Goal: Task Accomplishment & Management: Manage account settings

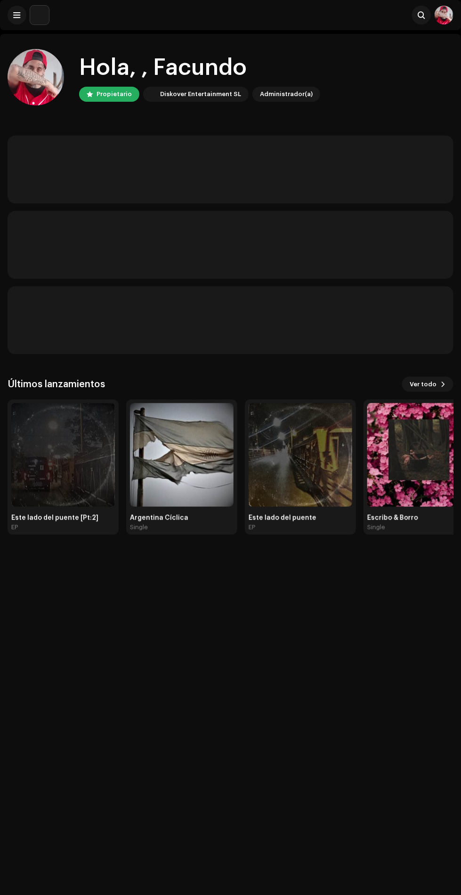
click at [45, 443] on img at bounding box center [63, 455] width 104 height 104
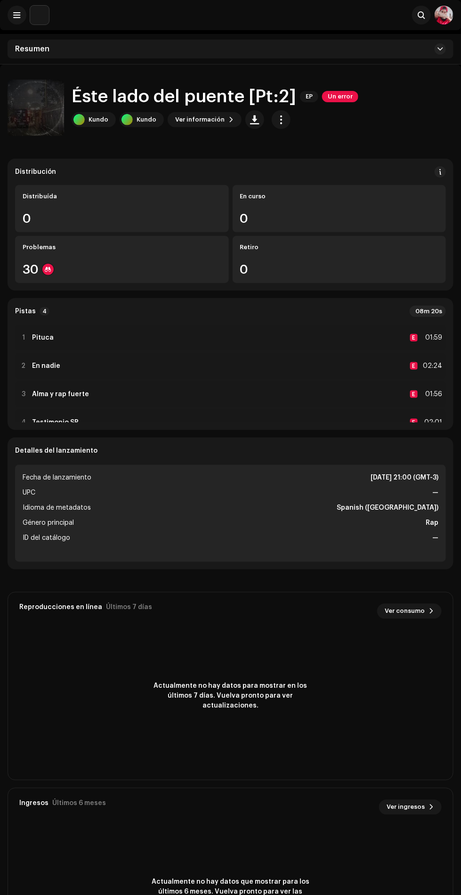
click at [277, 119] on span "button" at bounding box center [281, 120] width 9 height 8
click at [306, 161] on div "Editar" at bounding box center [319, 162] width 88 height 8
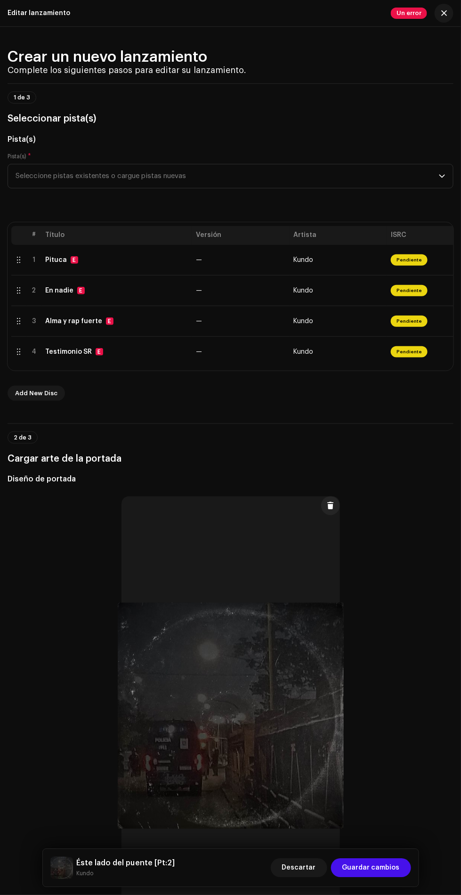
click at [408, 266] on span "Pendiente" at bounding box center [409, 259] width 37 height 11
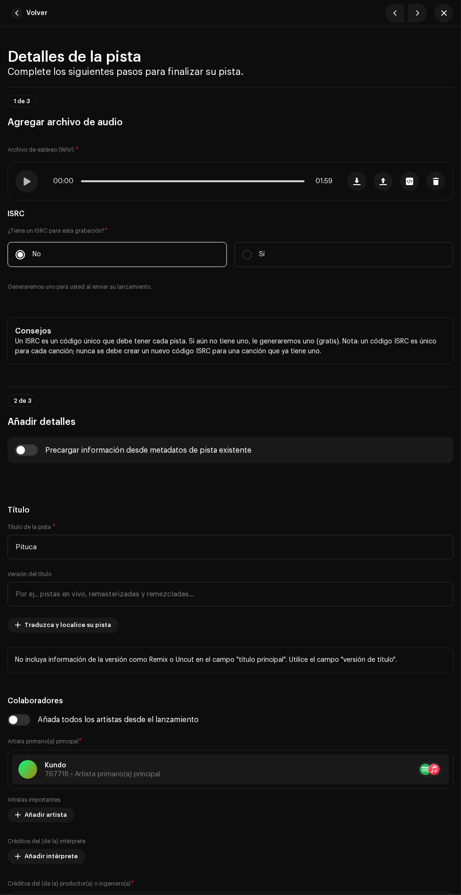
click at [437, 185] on span "button" at bounding box center [436, 182] width 7 height 8
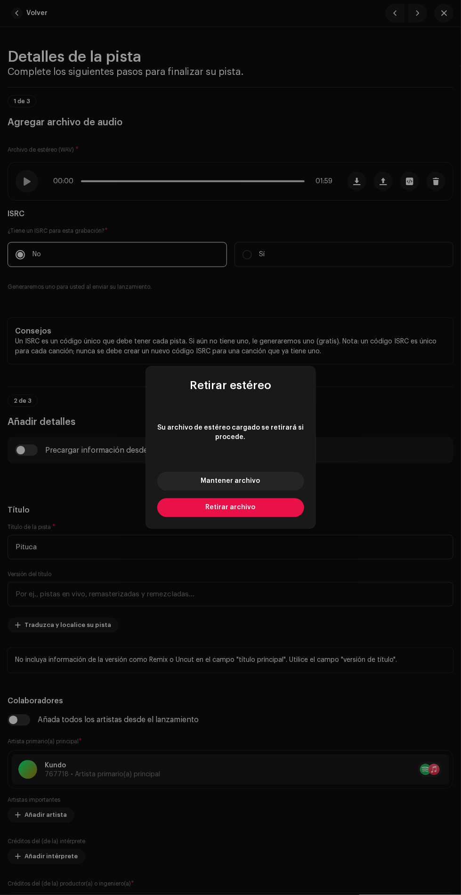
click at [243, 508] on span "Retirar archivo" at bounding box center [231, 508] width 50 height 7
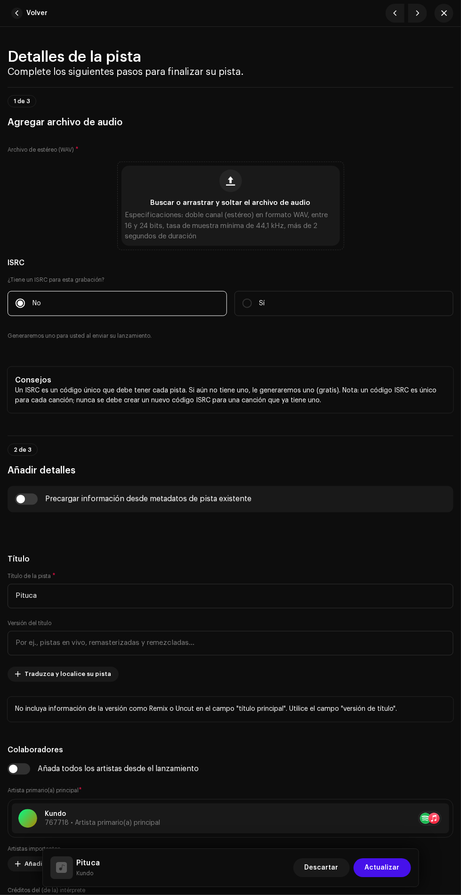
click at [254, 206] on span "Buscar o arrastrar y soltar el archivo de audio" at bounding box center [231, 203] width 160 height 7
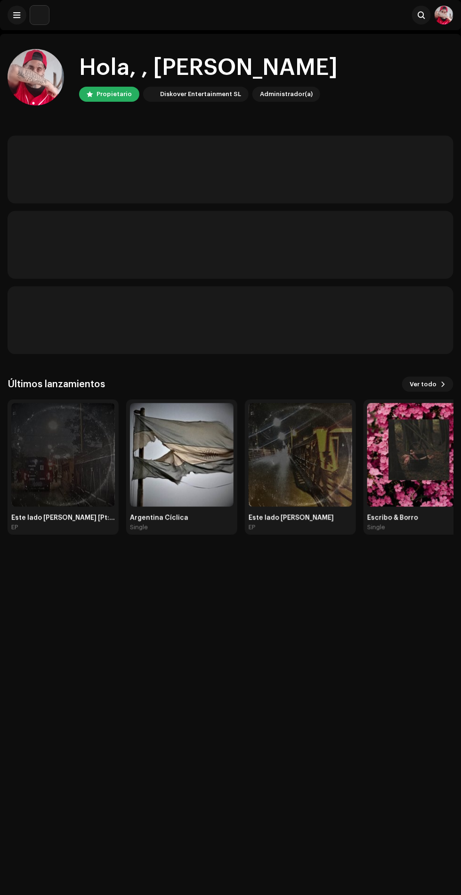
click at [59, 483] on img at bounding box center [63, 455] width 104 height 104
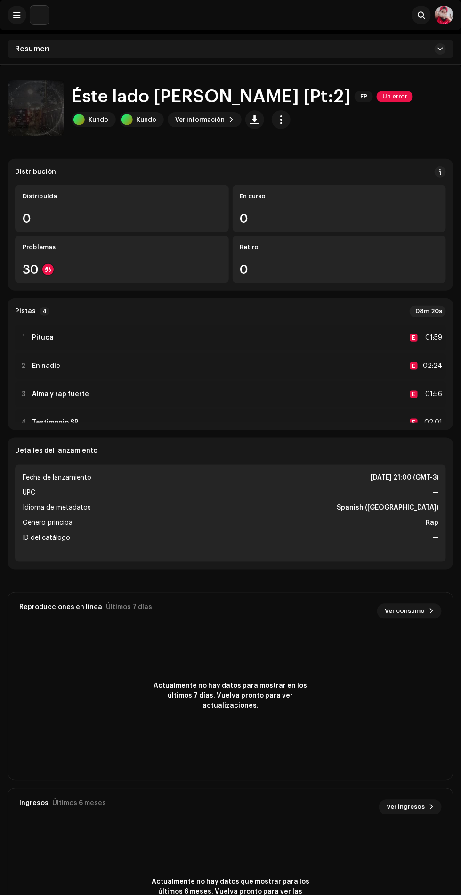
click at [281, 102] on h1 "Éste lado del puente [Pt:2]" at bounding box center [211, 97] width 279 height 20
click at [277, 118] on span "button" at bounding box center [281, 120] width 9 height 8
click at [287, 161] on span "Editar" at bounding box center [285, 162] width 20 height 8
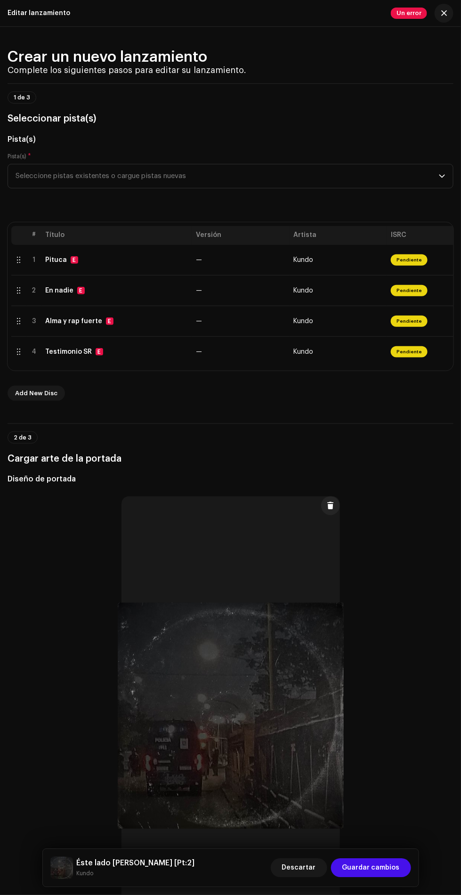
click at [395, 266] on span "Pendiente" at bounding box center [409, 259] width 37 height 11
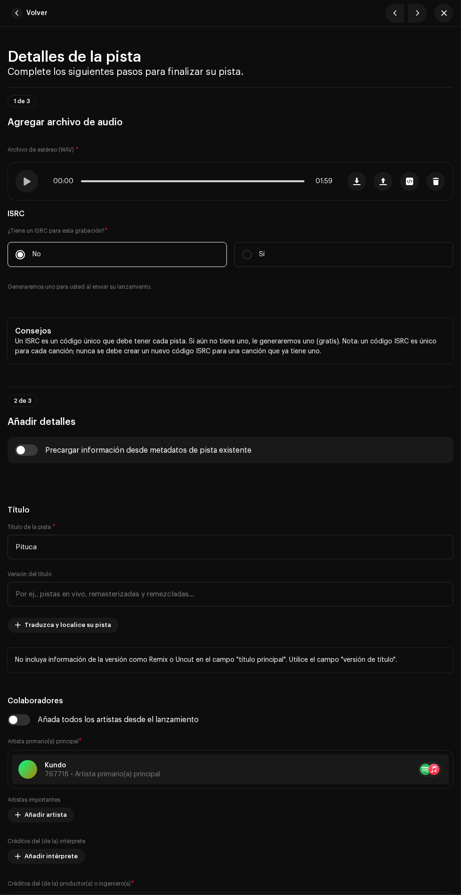
click at [434, 185] on span "button" at bounding box center [436, 182] width 7 height 8
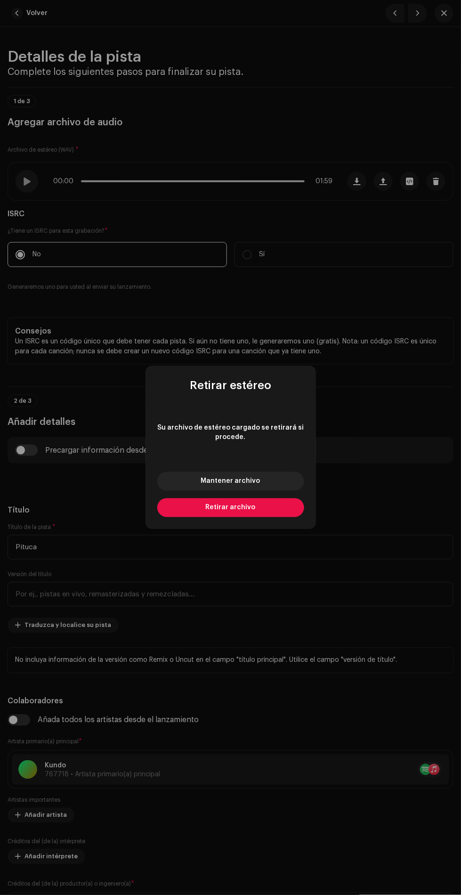
click at [253, 511] on span "Retirar archivo" at bounding box center [231, 508] width 50 height 7
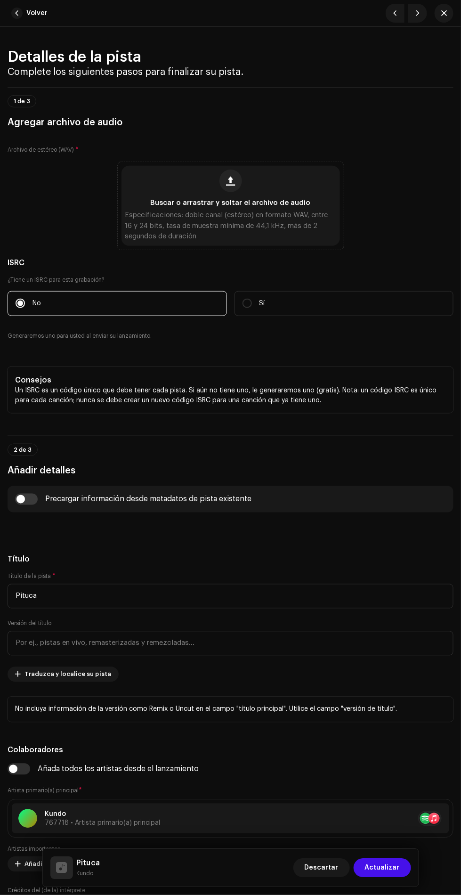
click at [232, 206] on span "Buscar o arrastrar y soltar el archivo de audio" at bounding box center [231, 203] width 160 height 7
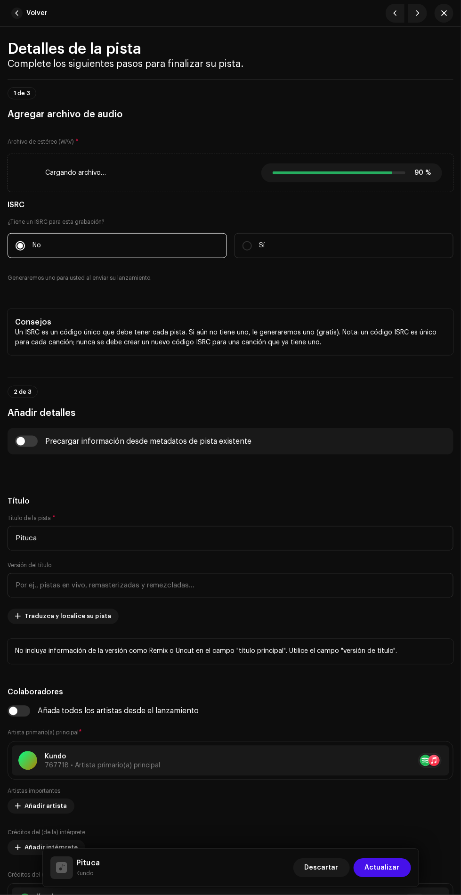
scroll to position [5, 0]
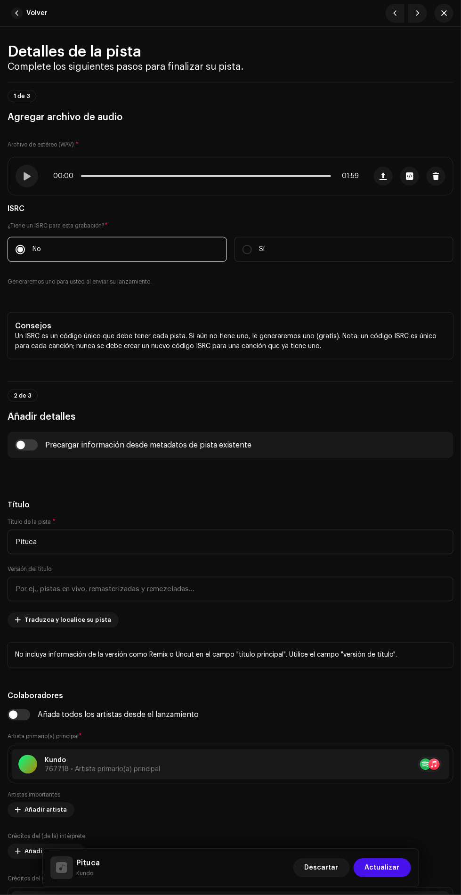
click at [392, 868] on span "Actualizar" at bounding box center [382, 868] width 35 height 19
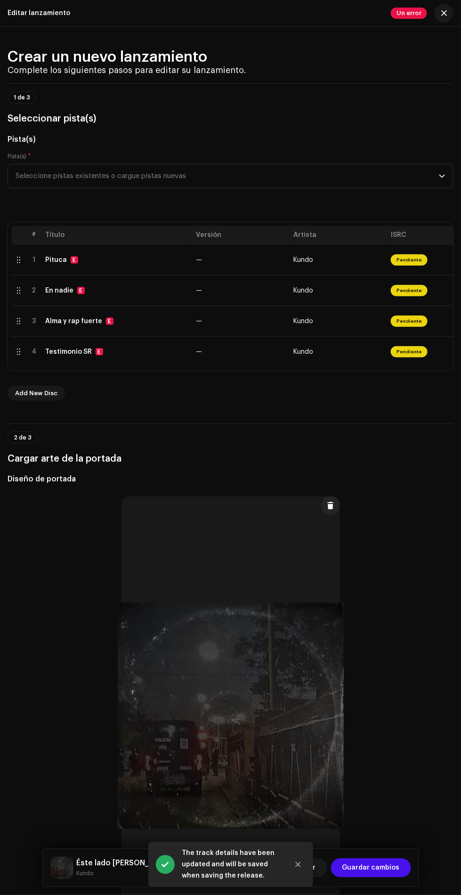
click at [332, 302] on td "Kundo" at bounding box center [339, 291] width 98 height 31
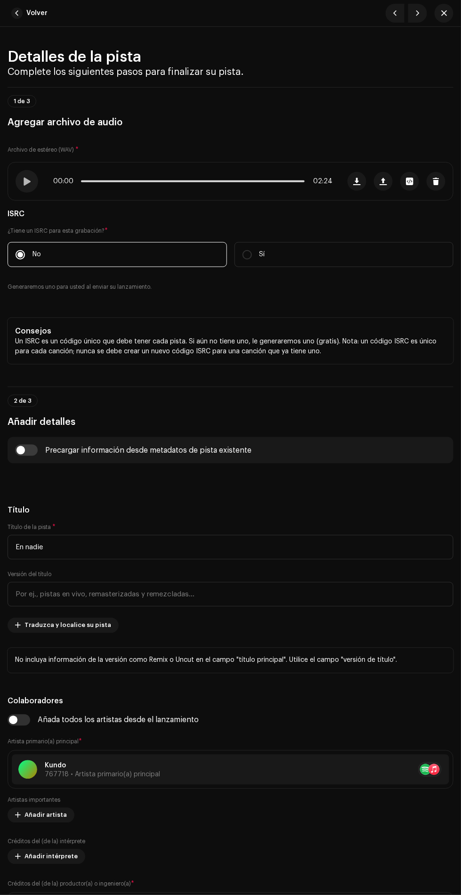
click at [437, 185] on span "button" at bounding box center [436, 182] width 7 height 8
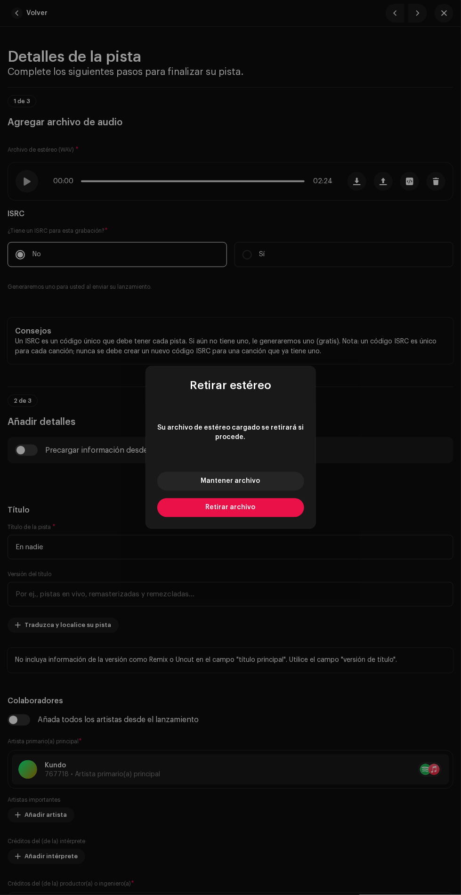
click at [253, 507] on span "Retirar archivo" at bounding box center [231, 508] width 50 height 7
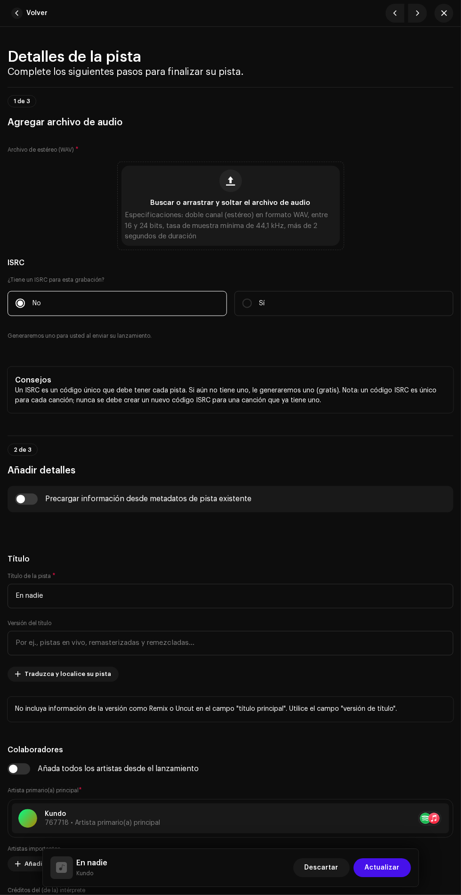
click at [218, 206] on span "Buscar o arrastrar y soltar el archivo de audio" at bounding box center [231, 203] width 160 height 7
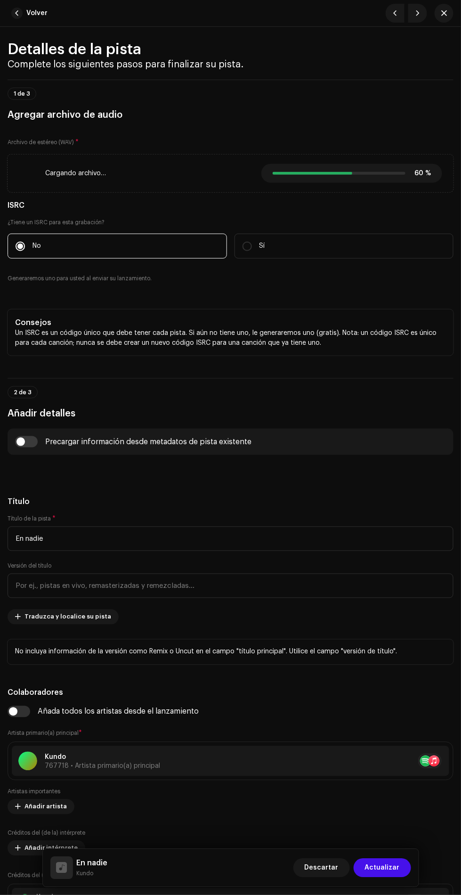
scroll to position [0, 0]
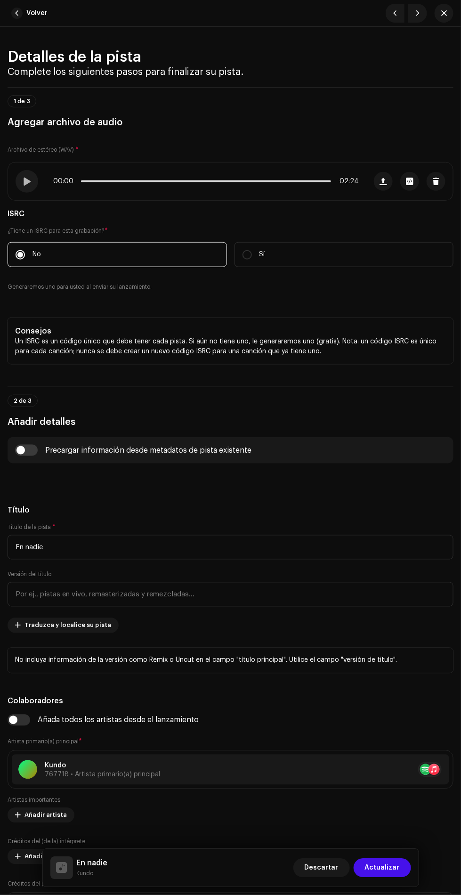
click at [393, 868] on span "Actualizar" at bounding box center [382, 868] width 35 height 19
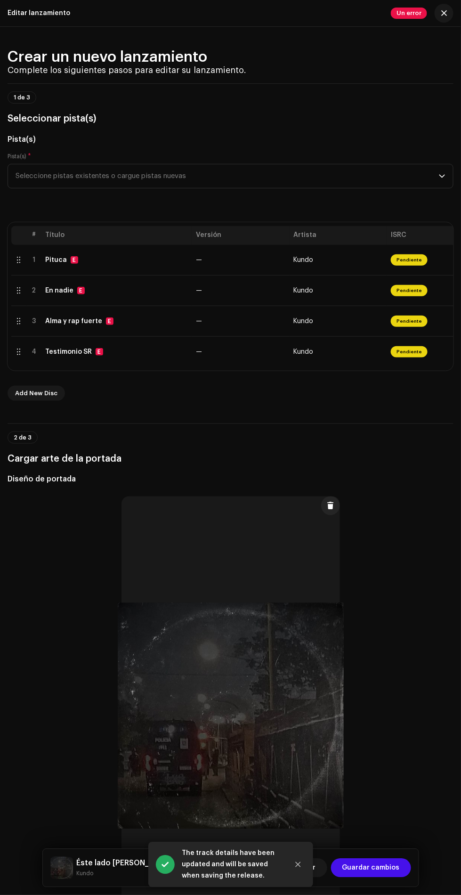
click at [387, 334] on td "Pendiente" at bounding box center [436, 321] width 98 height 31
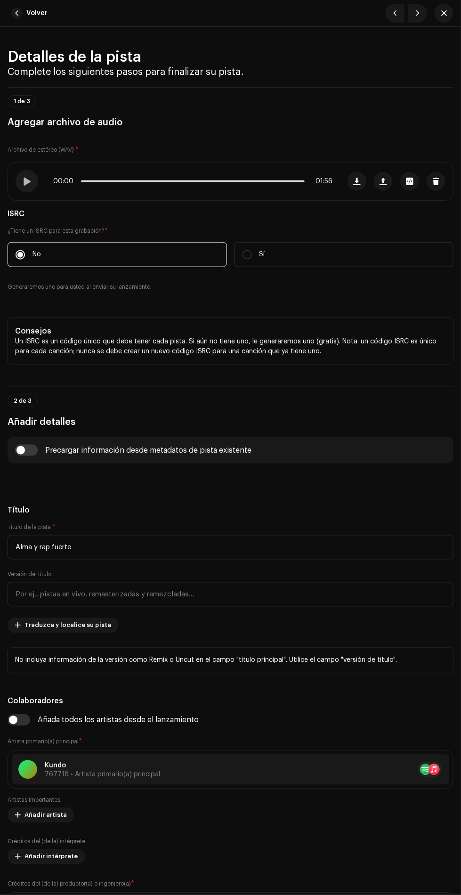
click at [435, 185] on span "button" at bounding box center [436, 182] width 7 height 8
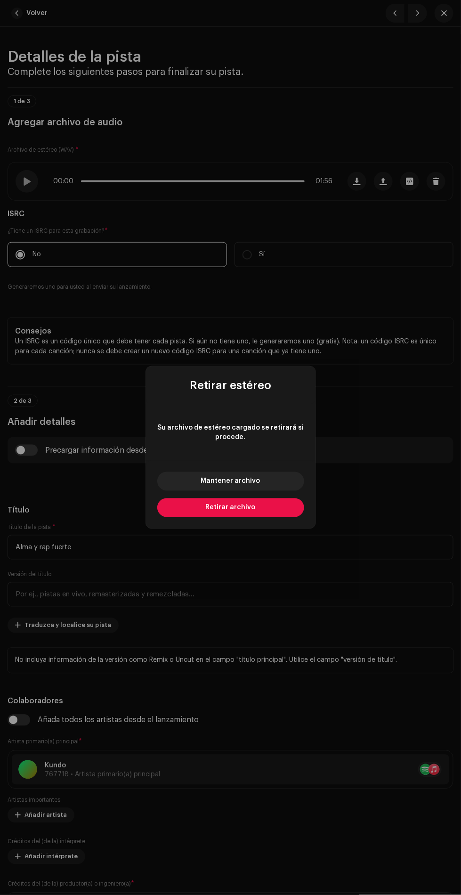
click at [250, 510] on span "Retirar archivo" at bounding box center [231, 508] width 50 height 7
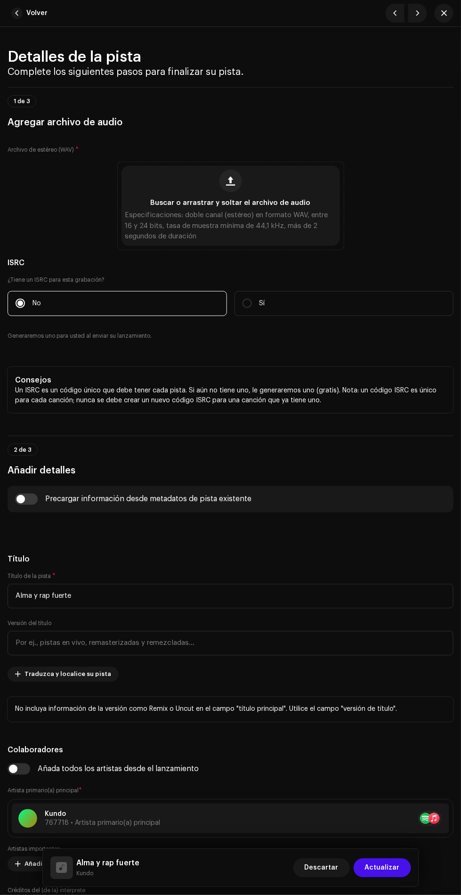
click at [200, 206] on span "Buscar o arrastrar y soltar el archivo de audio" at bounding box center [231, 203] width 160 height 7
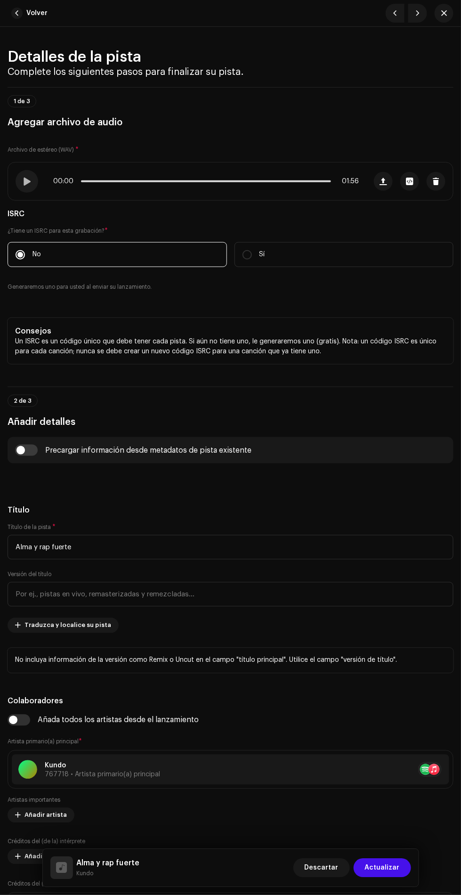
click at [385, 868] on span "Actualizar" at bounding box center [382, 868] width 35 height 19
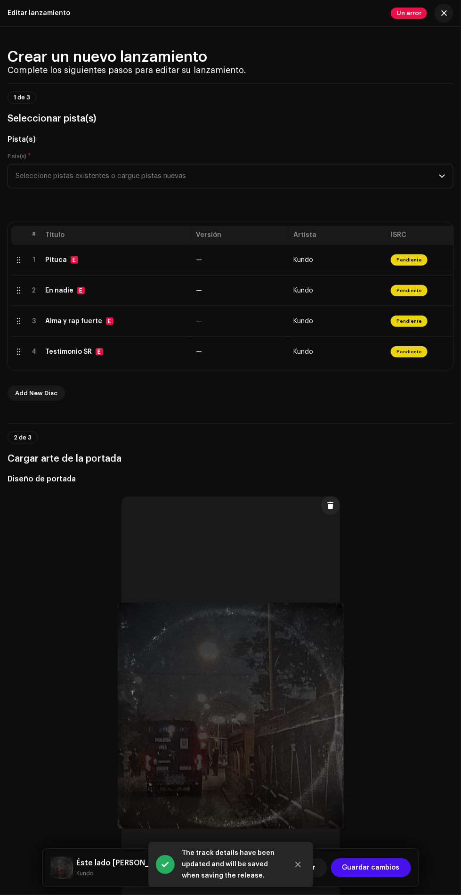
click at [381, 367] on td "Kundo" at bounding box center [339, 352] width 98 height 31
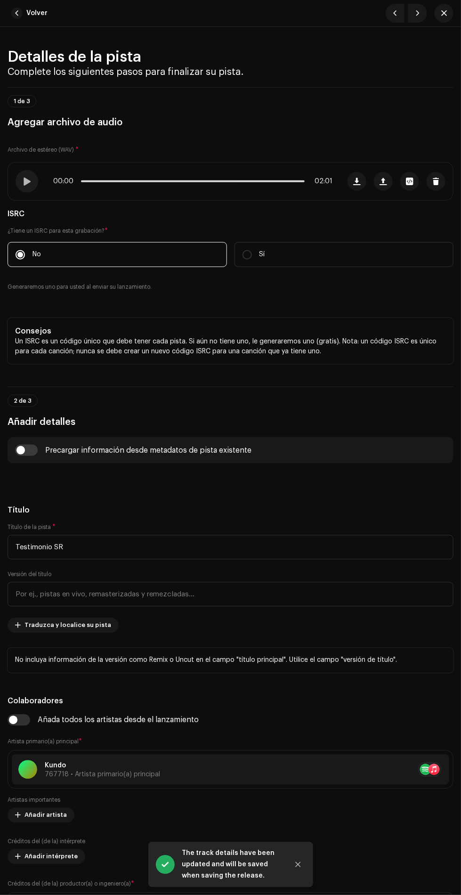
click at [436, 185] on span "button" at bounding box center [436, 182] width 7 height 8
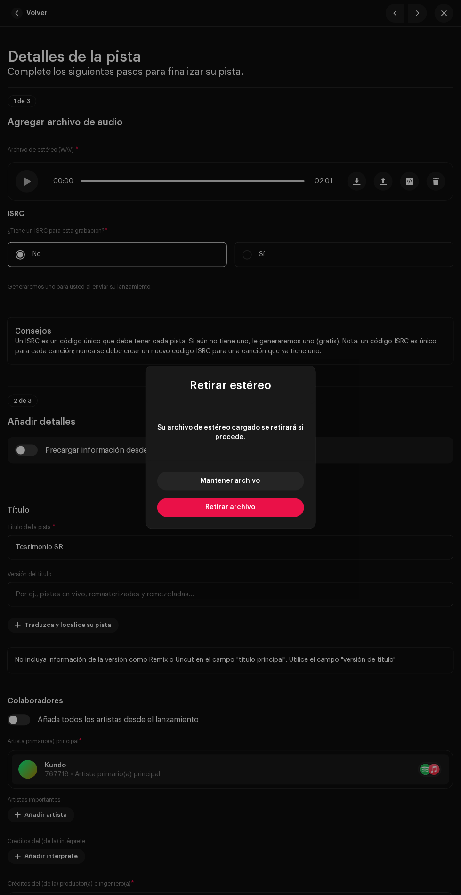
click at [249, 507] on span "Retirar archivo" at bounding box center [231, 508] width 50 height 7
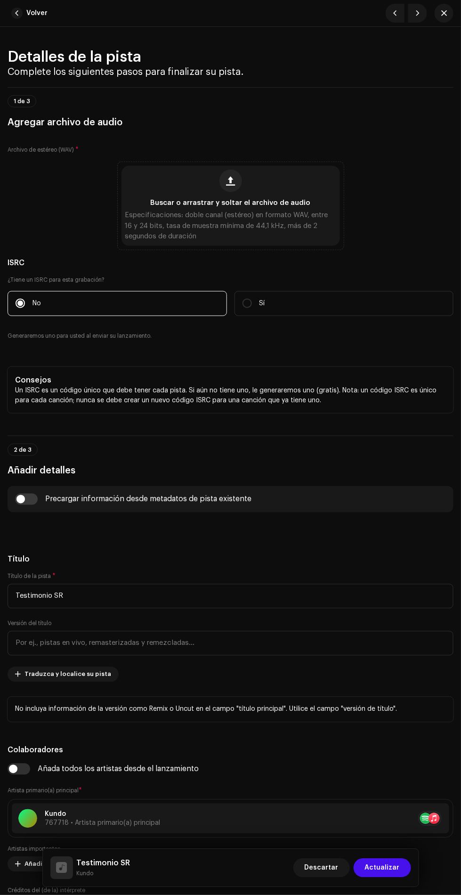
click at [221, 206] on span "Buscar o arrastrar y soltar el archivo de audio" at bounding box center [231, 203] width 160 height 7
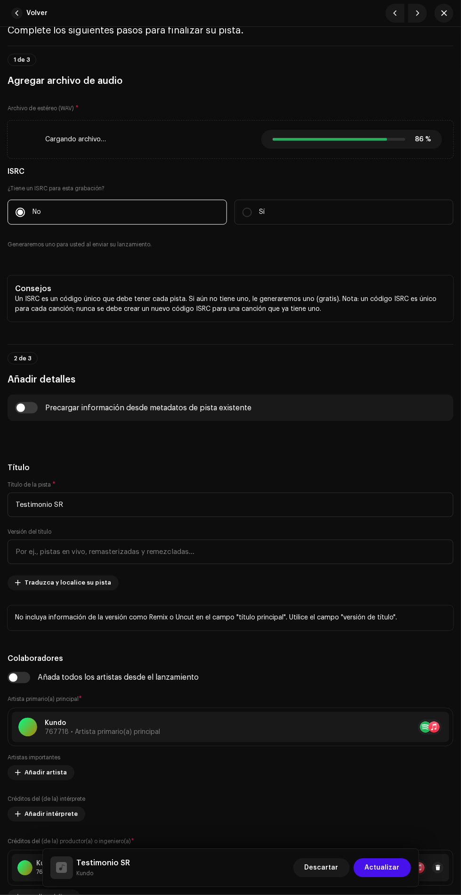
scroll to position [19, 0]
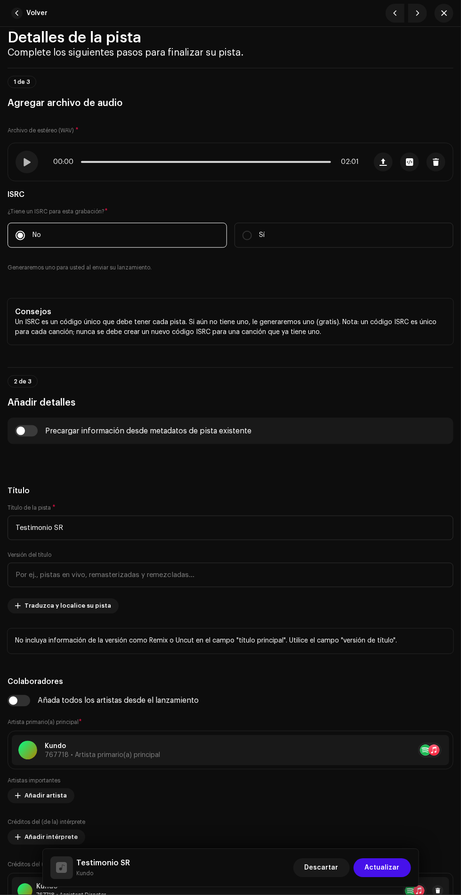
click at [390, 864] on span "Actualizar" at bounding box center [382, 868] width 35 height 19
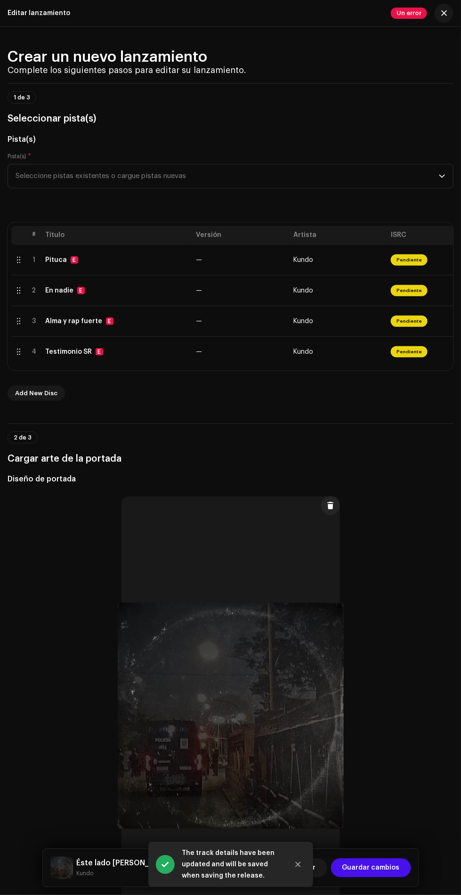
click at [385, 868] on span "Guardar cambios" at bounding box center [370, 868] width 57 height 19
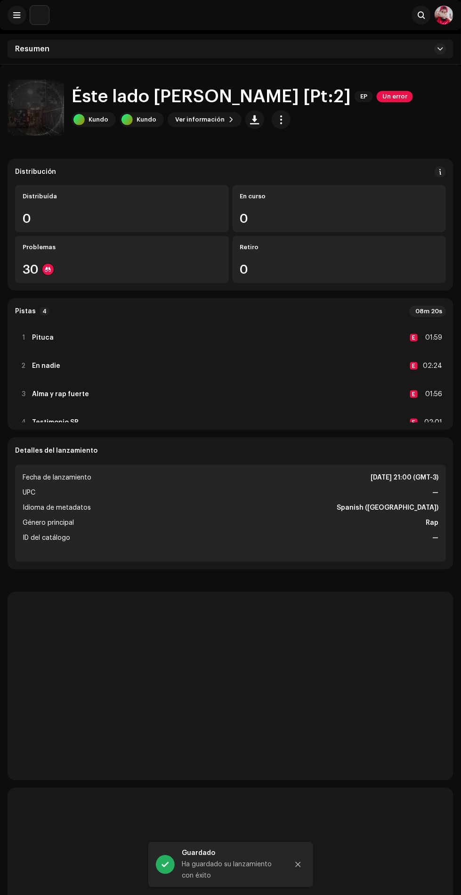
click at [277, 122] on span "button" at bounding box center [281, 120] width 9 height 8
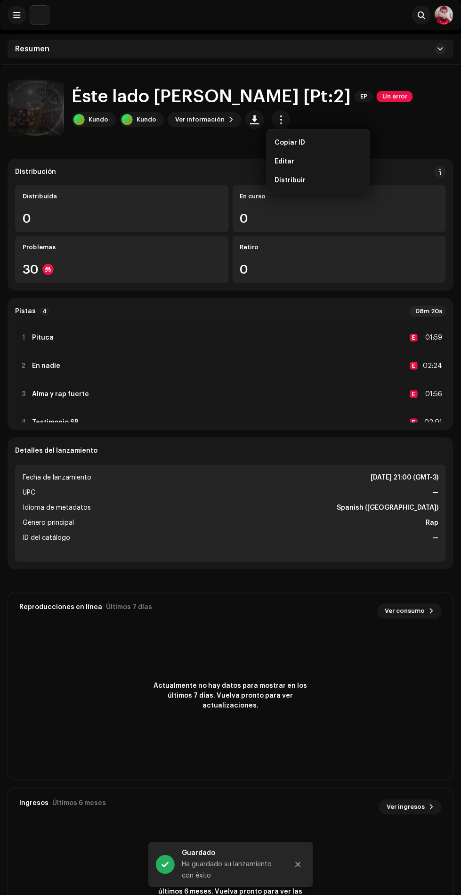
click at [288, 196] on div "En curso" at bounding box center [339, 197] width 199 height 8
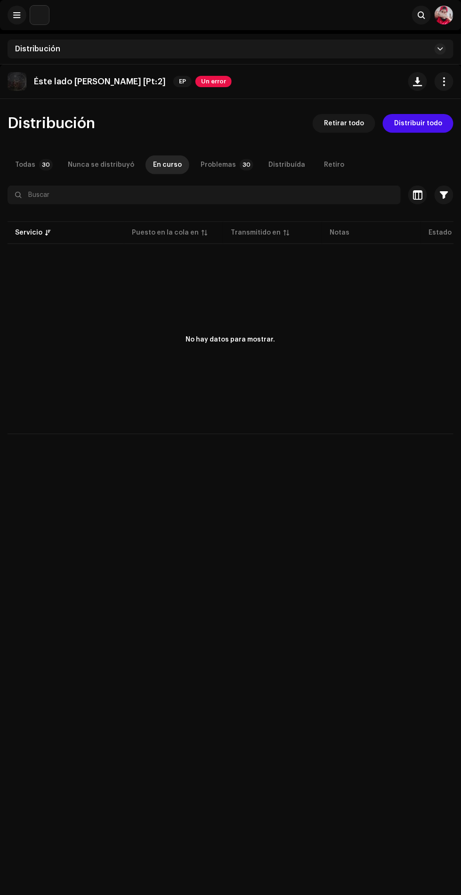
click at [425, 123] on span "Distribuir todo" at bounding box center [418, 123] width 48 height 19
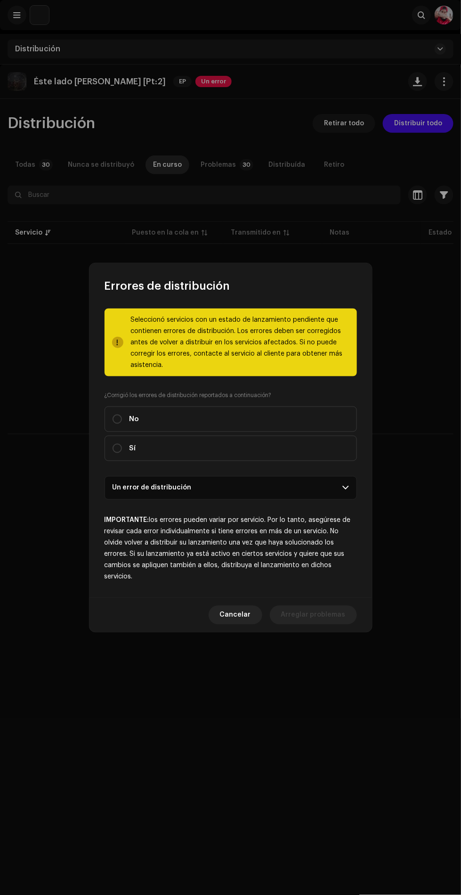
click at [117, 450] on input "Sí" at bounding box center [117, 448] width 9 height 9
radio input "true"
click at [339, 614] on span "Distribuir" at bounding box center [330, 615] width 31 height 19
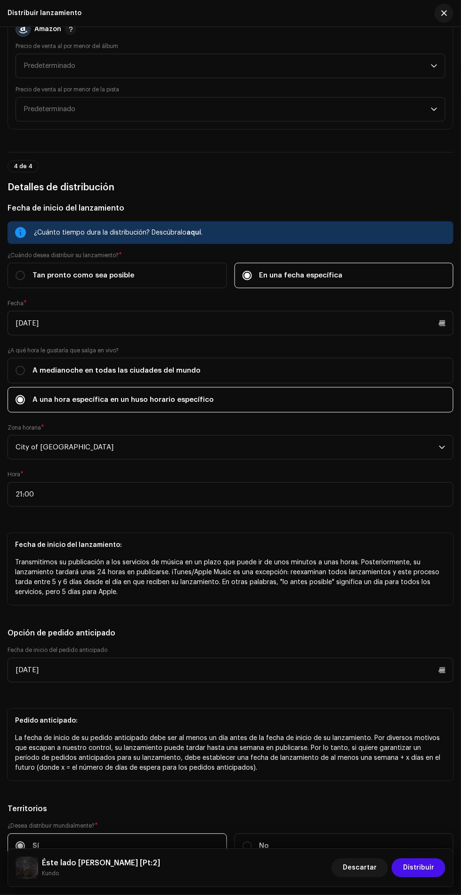
scroll to position [1565, 0]
click at [424, 867] on span "Distribuir" at bounding box center [418, 868] width 31 height 19
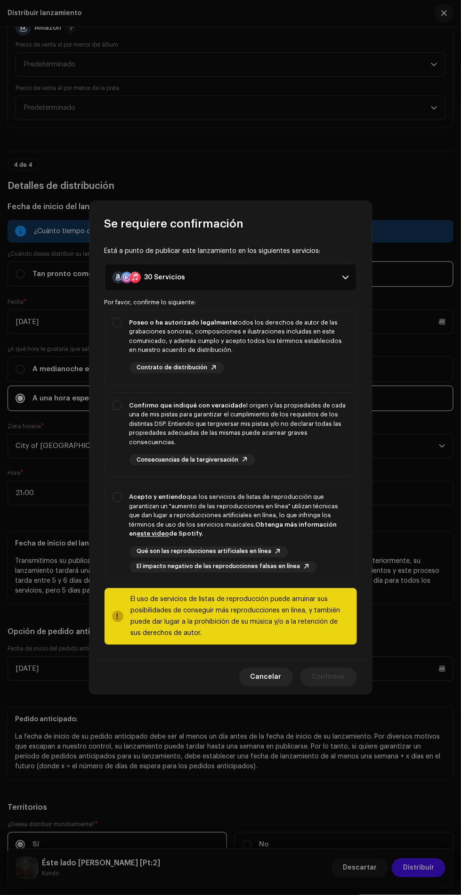
click at [114, 328] on div "Poseo o he autorizado legalmente todos los derechos de autor de las grabaciones…" at bounding box center [231, 345] width 252 height 71
checkbox input "true"
click at [105, 400] on p-togglebutton "Confirmo que indiqué con veracidad el origen y las propiedades de cada una de m…" at bounding box center [231, 435] width 253 height 85
checkbox input "true"
click at [130, 497] on strong "Acepto y entiendo" at bounding box center [158, 497] width 57 height 6
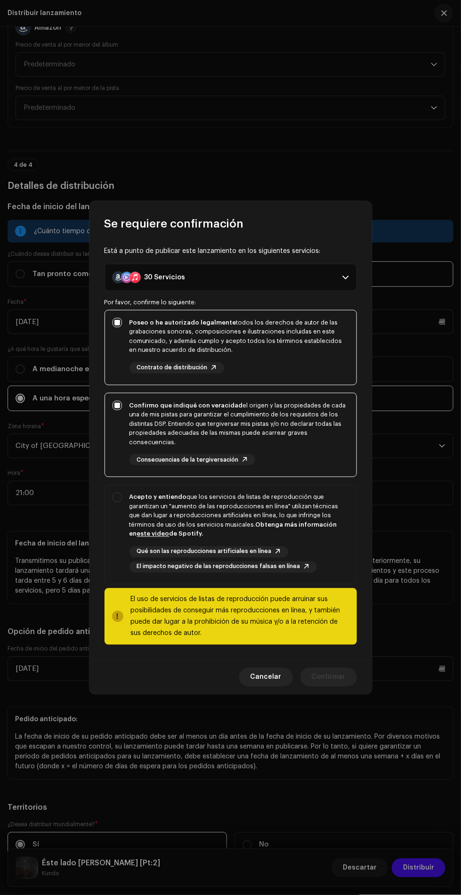
checkbox input "true"
click at [339, 676] on span "Confirmar" at bounding box center [329, 677] width 34 height 19
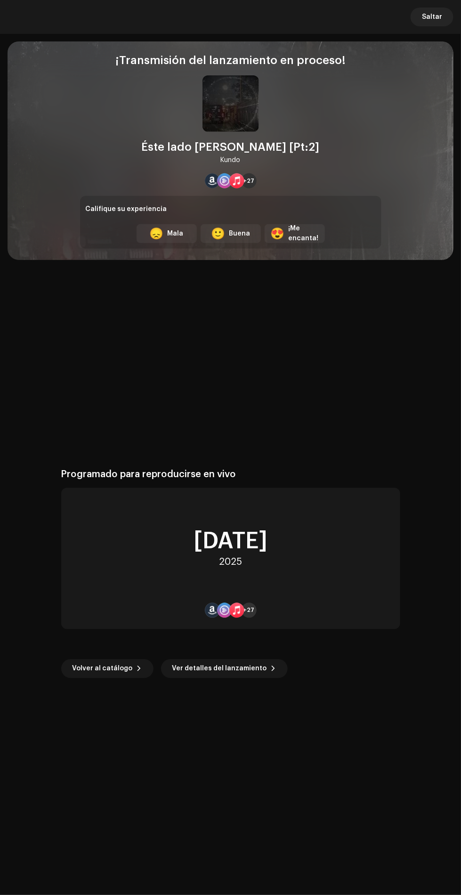
click at [429, 22] on span "Saltar" at bounding box center [432, 17] width 20 height 19
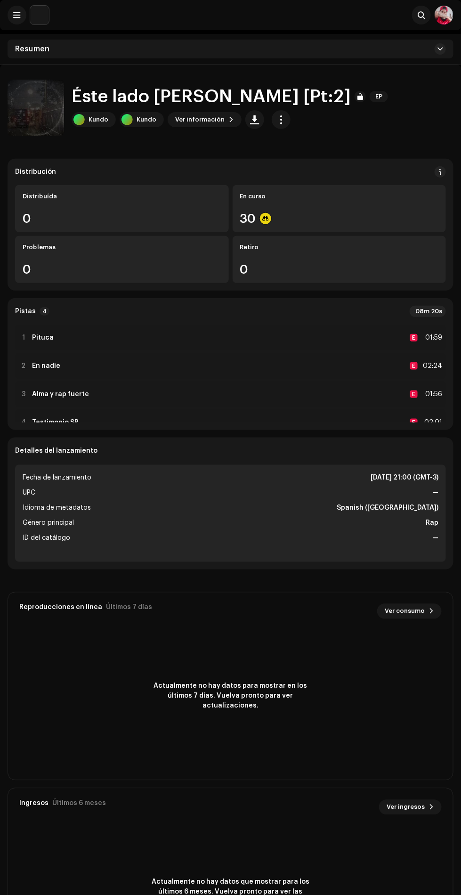
click at [396, 332] on div "1 Pituca E 01:59" at bounding box center [230, 338] width 431 height 26
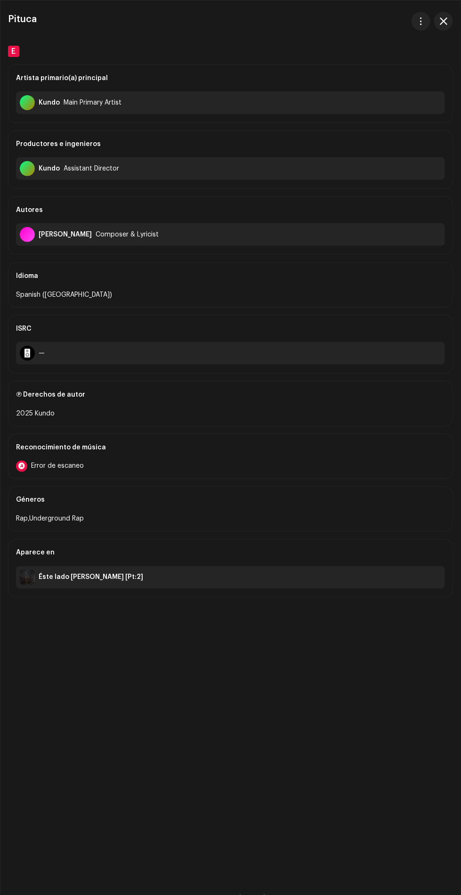
click at [443, 21] on span "button" at bounding box center [444, 21] width 8 height 8
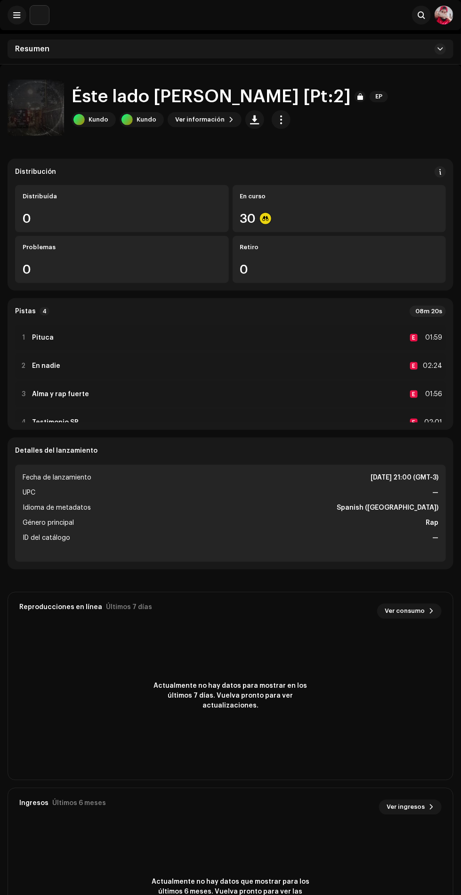
scroll to position [20, 0]
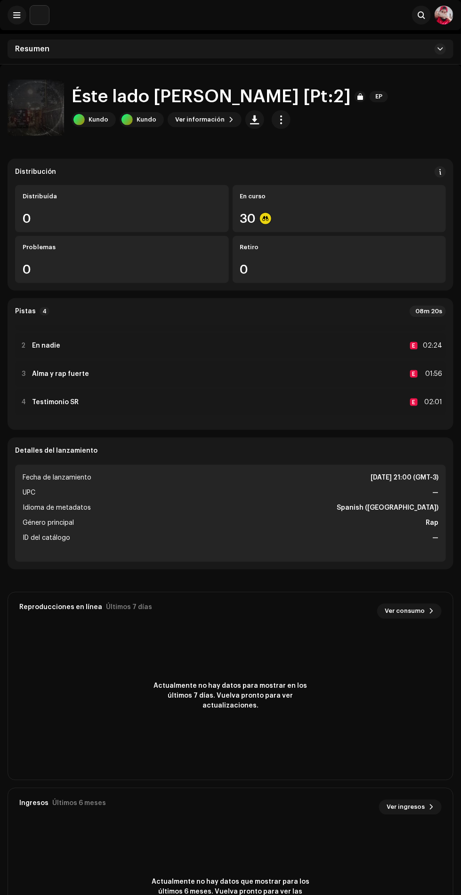
click at [48, 401] on strong "Testimonio SR" at bounding box center [55, 403] width 47 height 8
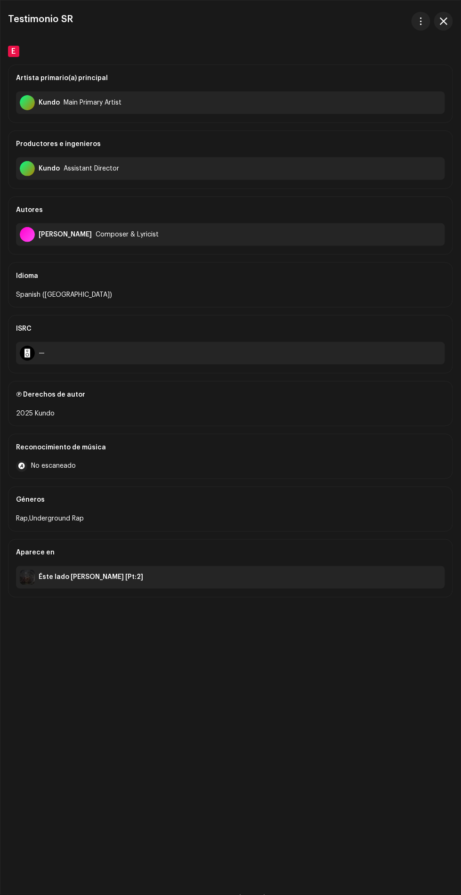
click at [421, 21] on span "button" at bounding box center [421, 21] width 7 height 8
click at [442, 21] on span "button" at bounding box center [444, 21] width 8 height 8
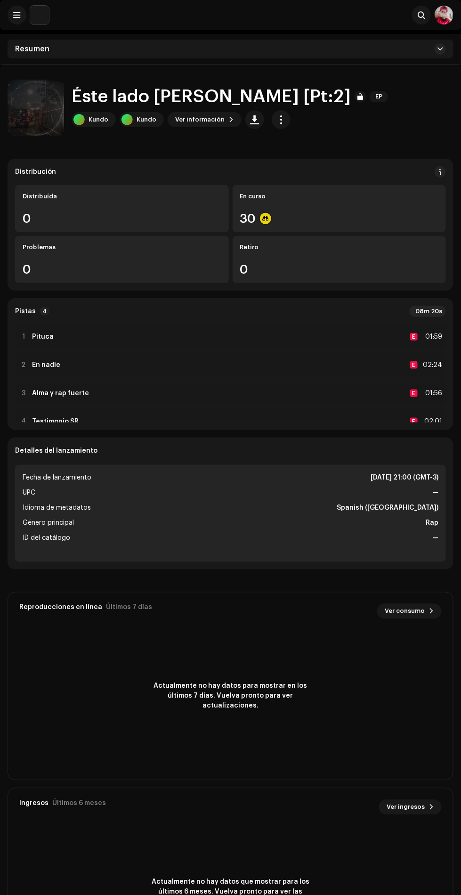
scroll to position [0, 0]
click at [43, 365] on strong "En nadie" at bounding box center [46, 366] width 28 height 8
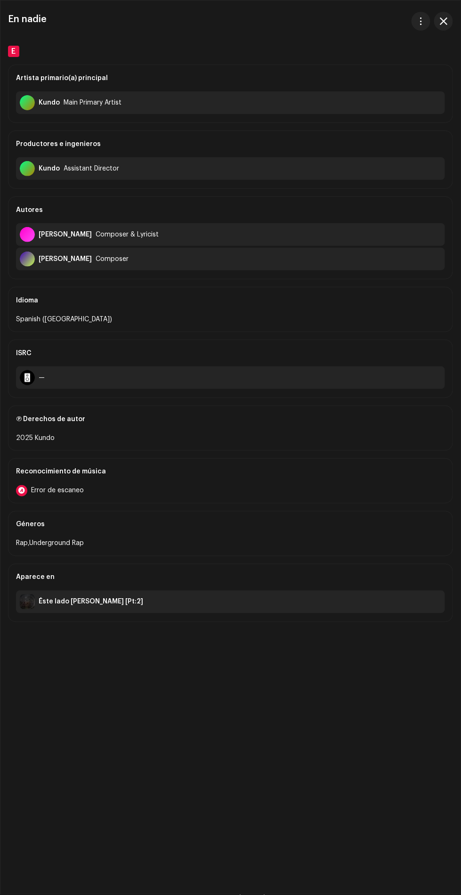
click at [443, 21] on span "button" at bounding box center [444, 21] width 8 height 8
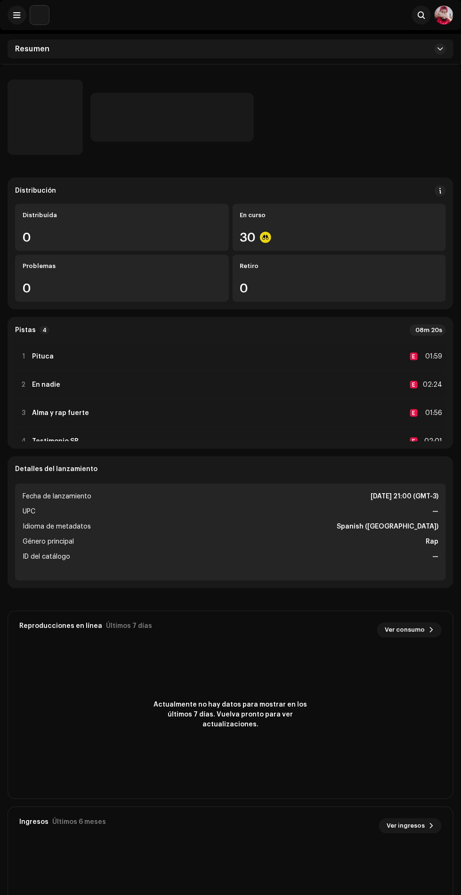
click at [324, 355] on div "1 Pituca E 01:59" at bounding box center [230, 356] width 431 height 26
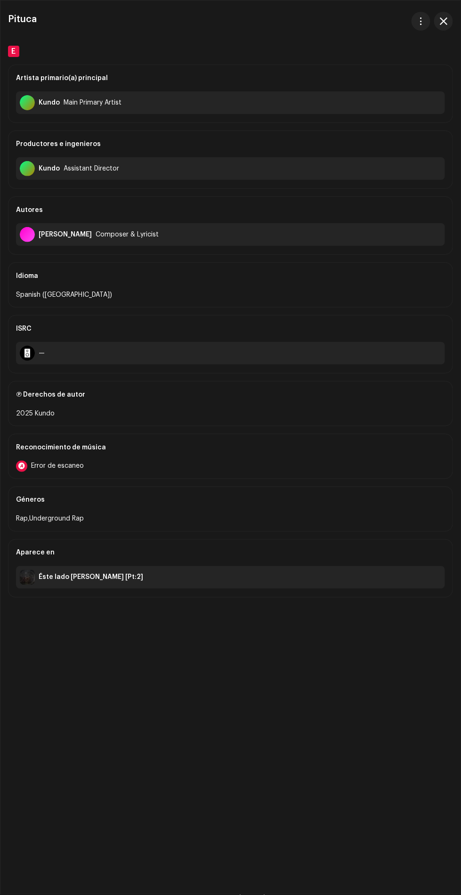
click at [443, 21] on span "button" at bounding box center [444, 21] width 8 height 8
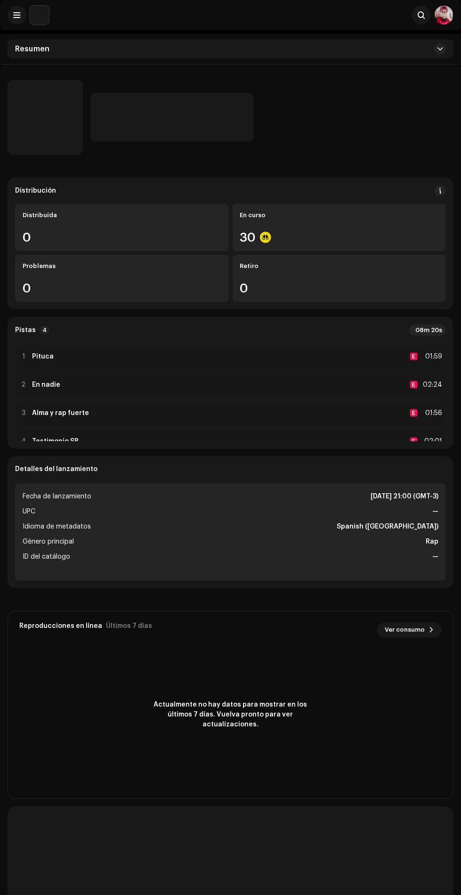
click at [58, 431] on div "4 Testimonio SR E 02:01" at bounding box center [230, 441] width 431 height 26
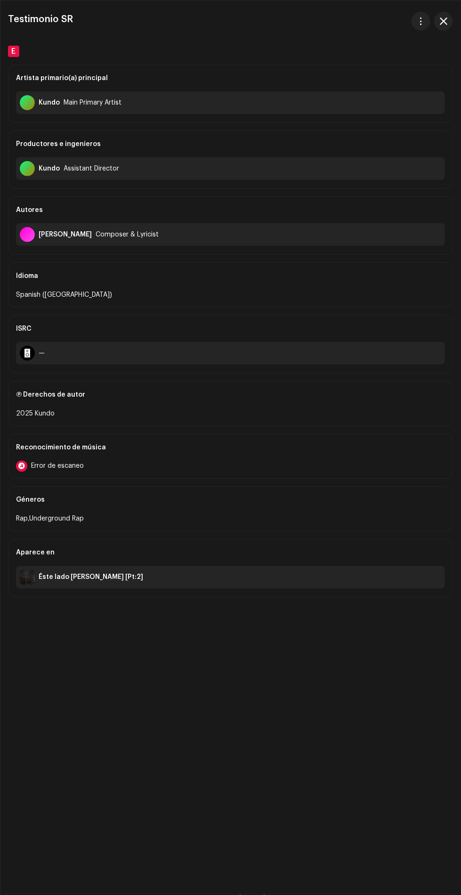
click at [460, 14] on div "Testimonio SR E Artista primario(a) principal Kundo Main Primary Artist Product…" at bounding box center [230, 447] width 460 height 894
click at [443, 21] on span "button" at bounding box center [444, 21] width 8 height 8
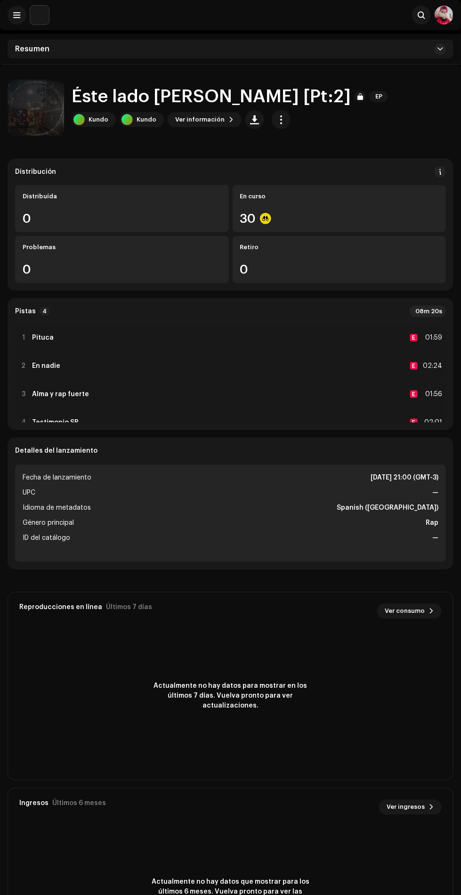
click at [17, 12] on span at bounding box center [17, 15] width 7 height 8
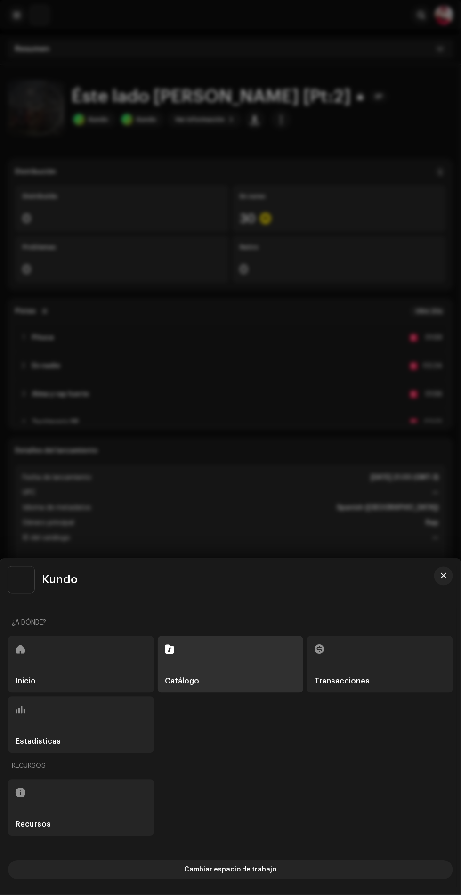
click at [108, 672] on div "Inicio" at bounding box center [81, 664] width 146 height 57
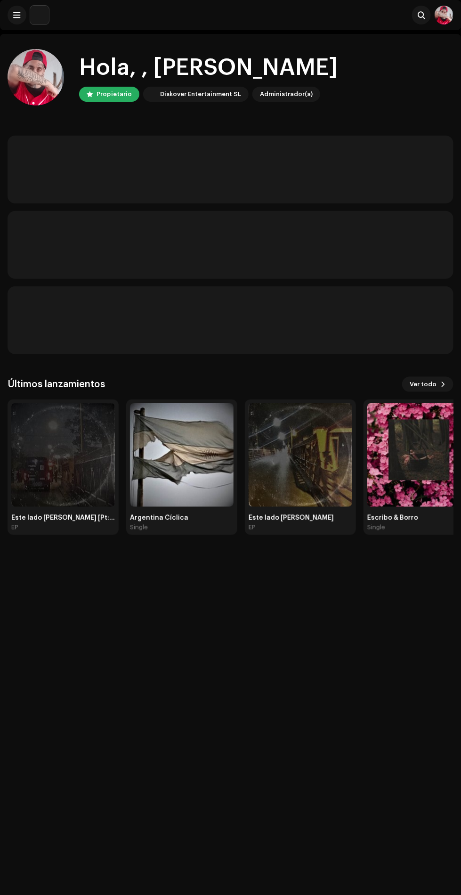
click at [50, 472] on img at bounding box center [63, 455] width 104 height 104
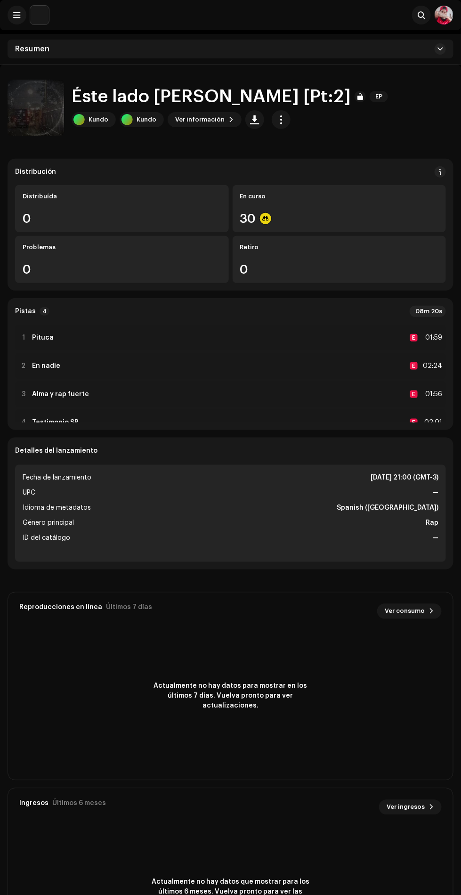
click at [23, 366] on div at bounding box center [23, 366] width 7 height 8
click at [57, 366] on strong "En nadie" at bounding box center [46, 366] width 28 height 8
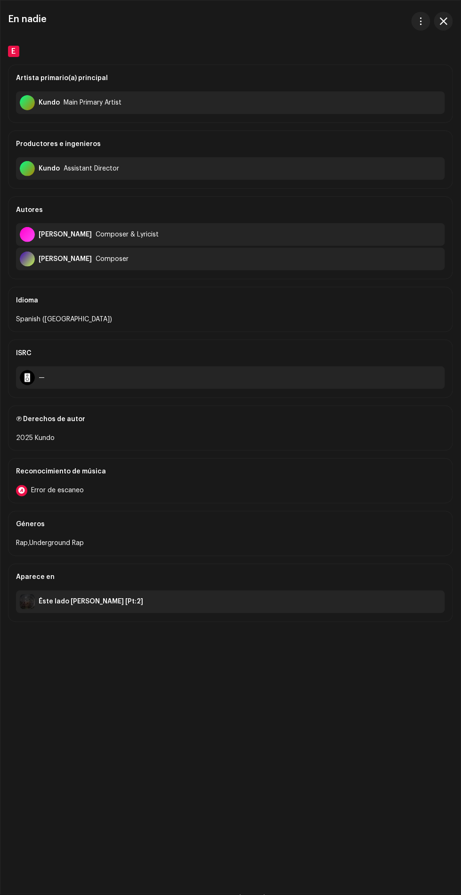
click at [443, 22] on span "button" at bounding box center [444, 21] width 8 height 8
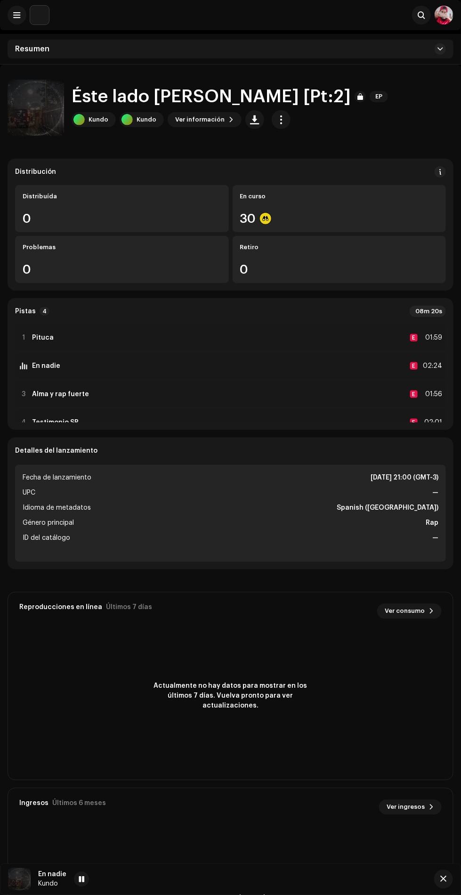
click at [39, 337] on strong "Pituca" at bounding box center [43, 338] width 22 height 8
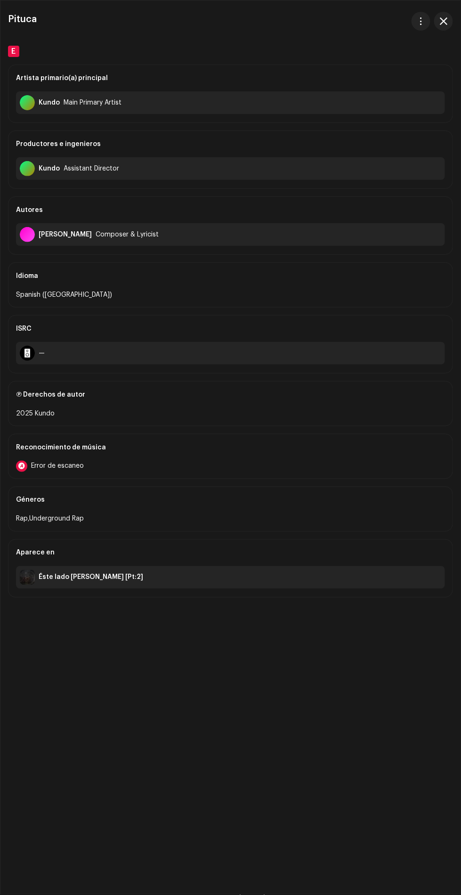
click at [440, 29] on button "button" at bounding box center [443, 21] width 19 height 19
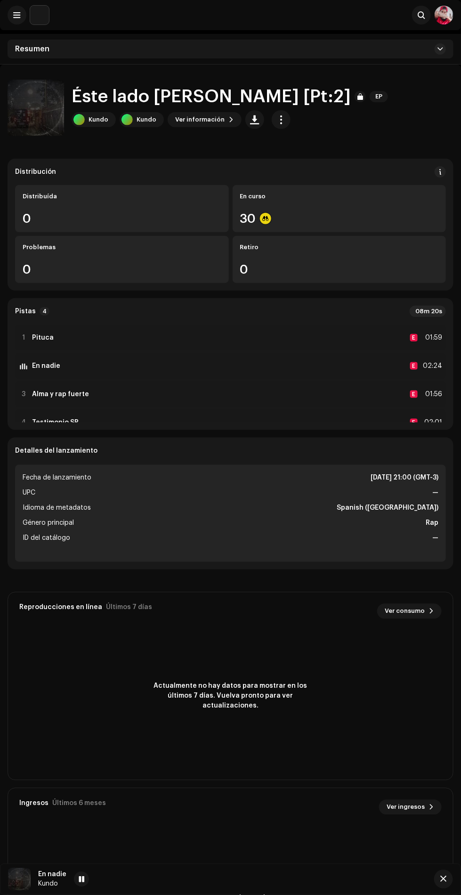
click at [23, 341] on div at bounding box center [23, 338] width 7 height 8
click at [178, 878] on div "00:03 01:59" at bounding box center [246, 879] width 359 height 15
click at [73, 332] on div "1 Pituca E 01:59" at bounding box center [230, 338] width 431 height 26
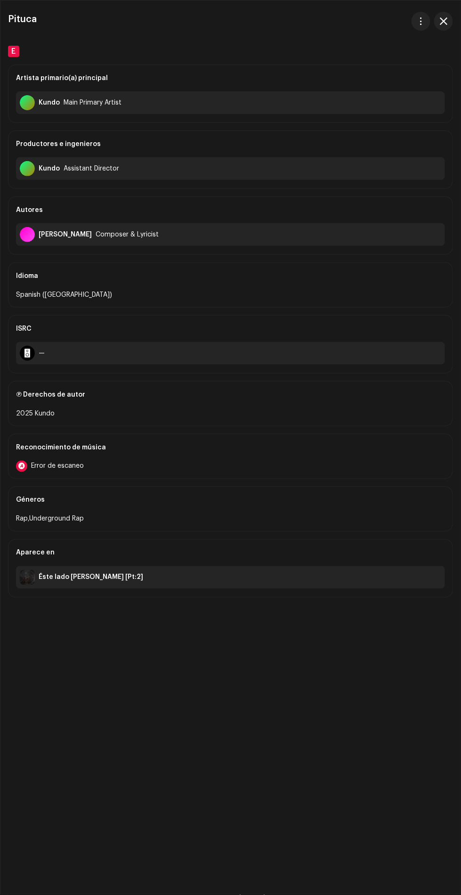
click at [444, 21] on span "button" at bounding box center [444, 21] width 8 height 8
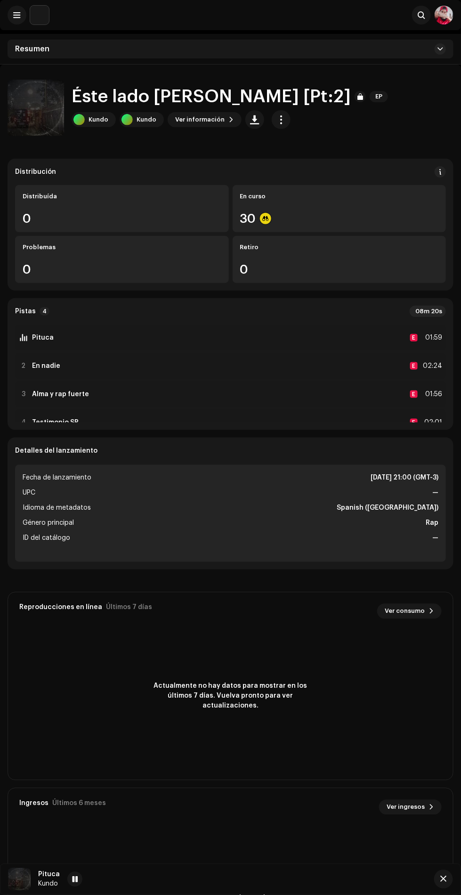
click at [73, 879] on span at bounding box center [75, 880] width 6 height 8
click at [448, 892] on div "Pituca Kundo 00:17 01:59" at bounding box center [230, 879] width 461 height 31
click at [444, 879] on span "button" at bounding box center [444, 880] width 6 height 8
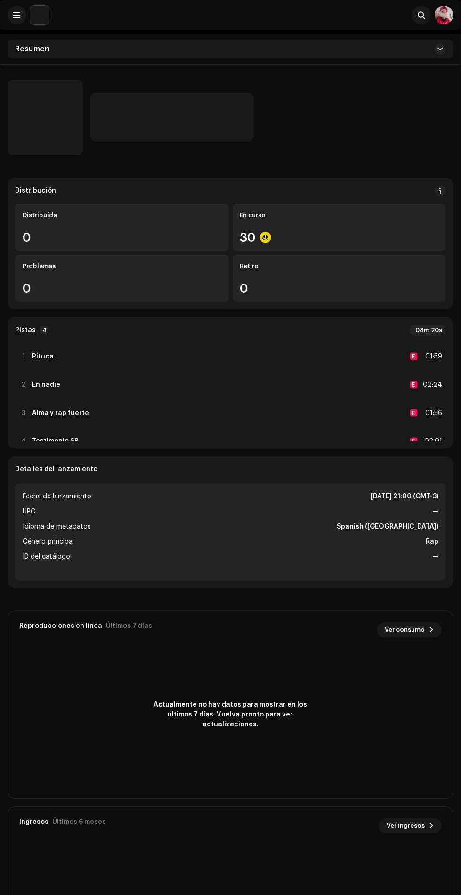
click at [46, 356] on strong "Pituca" at bounding box center [43, 357] width 22 height 8
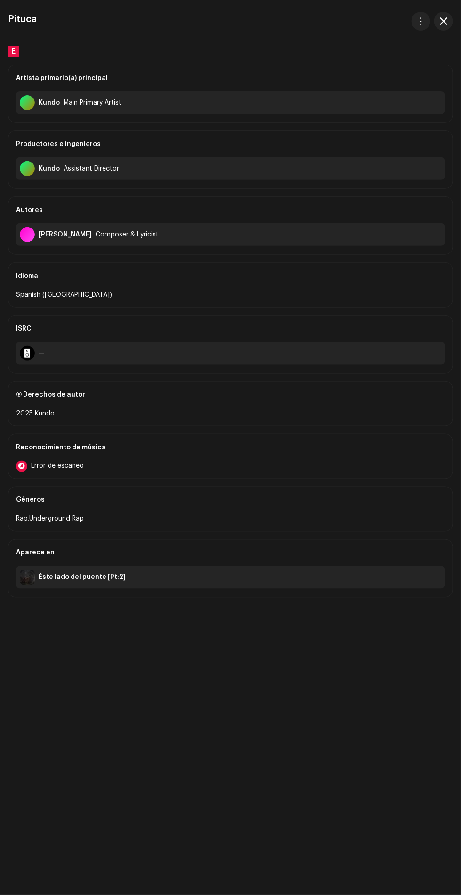
click at [443, 21] on span "button" at bounding box center [444, 21] width 8 height 8
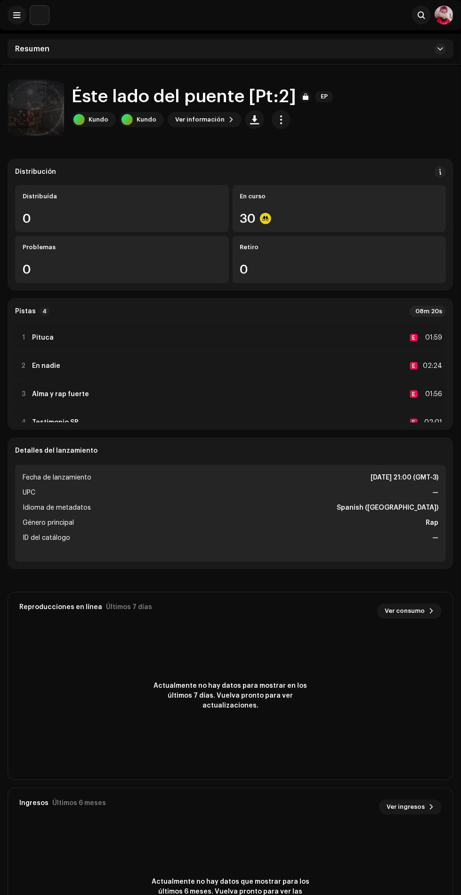
click at [39, 348] on div "1 Pituca E 01:59" at bounding box center [230, 338] width 431 height 26
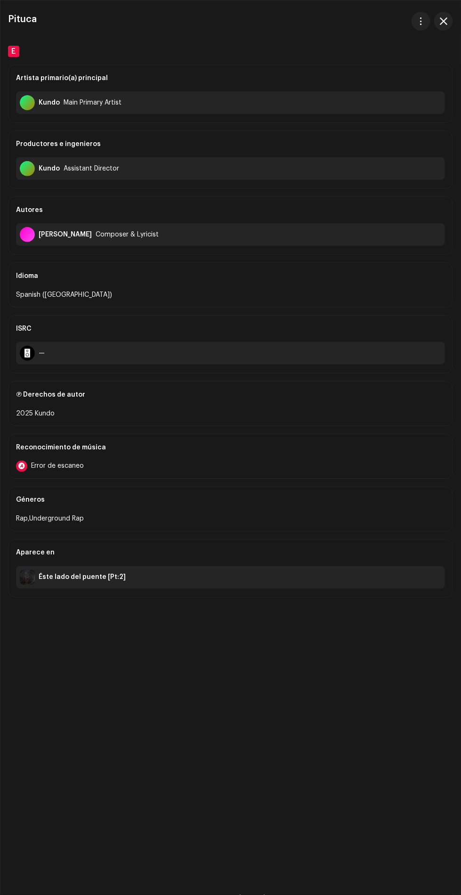
click at [444, 21] on span "button" at bounding box center [444, 21] width 8 height 8
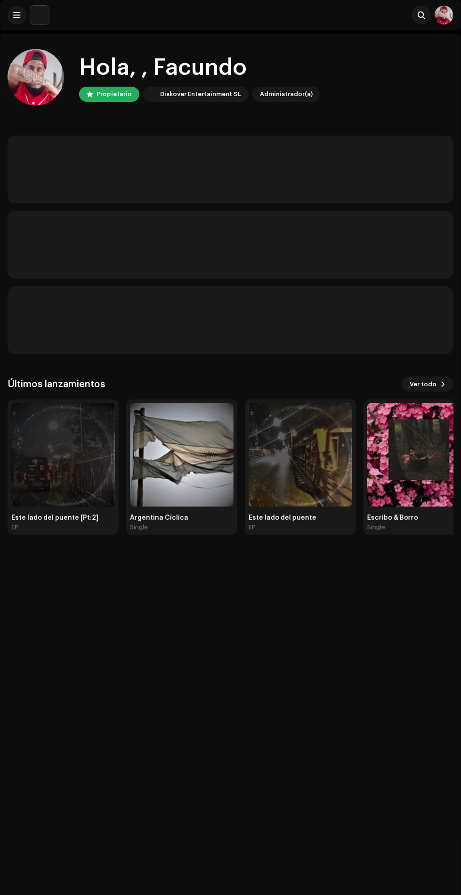
click at [68, 461] on img at bounding box center [63, 455] width 104 height 104
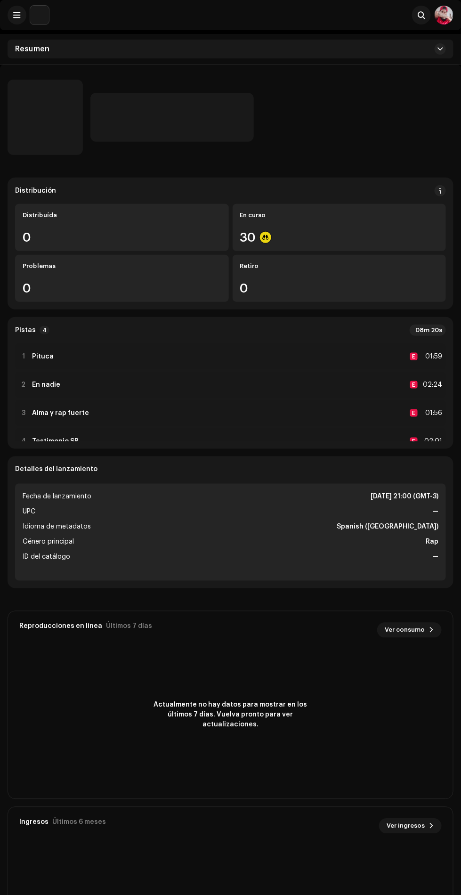
click at [353, 353] on div "1 Pituca E 01:59" at bounding box center [230, 356] width 431 height 26
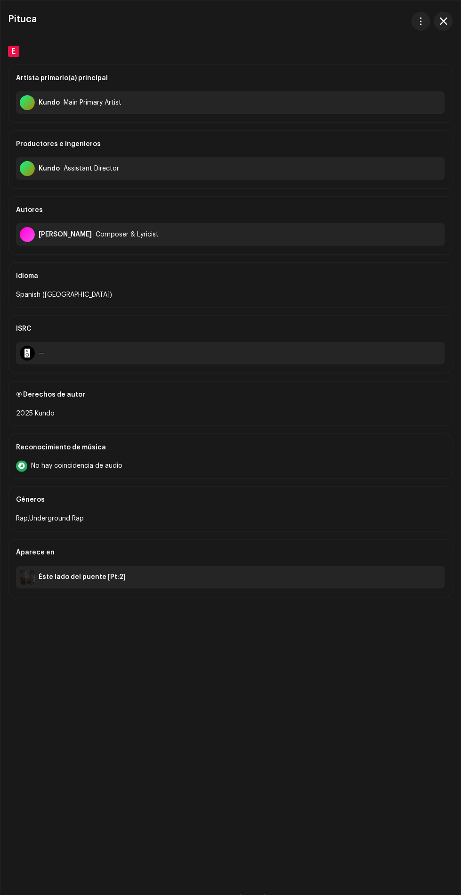
click at [443, 21] on span "button" at bounding box center [444, 21] width 8 height 8
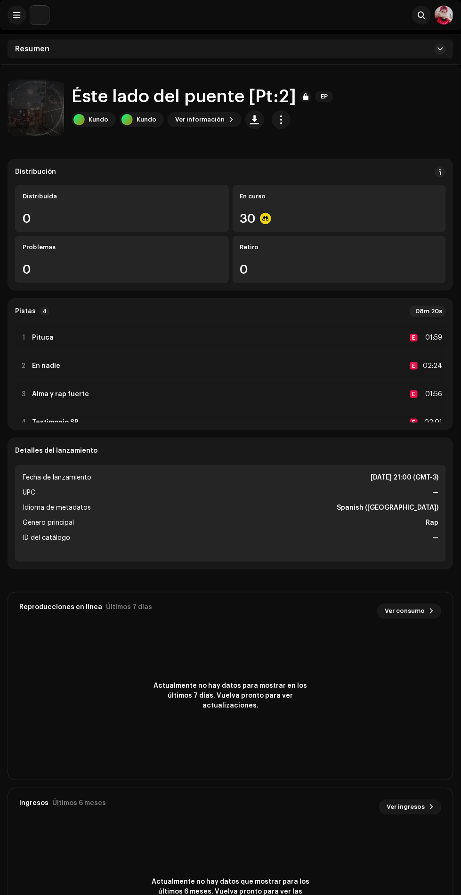
click at [48, 366] on strong "En nadie" at bounding box center [46, 366] width 28 height 8
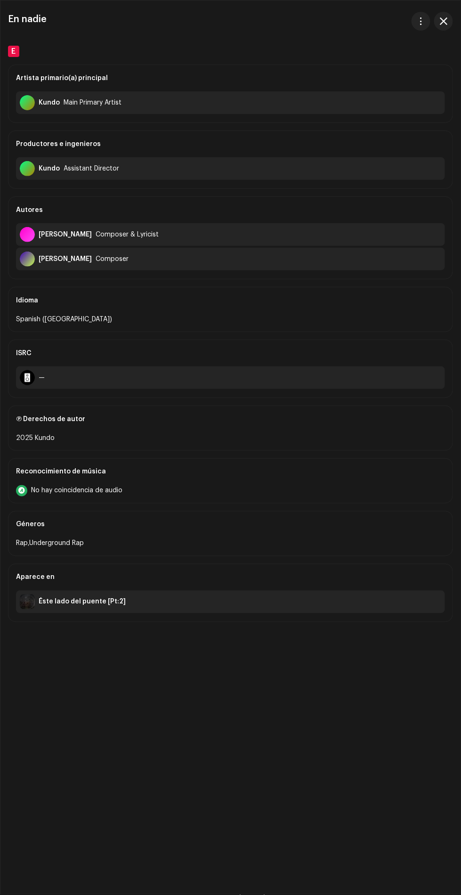
click at [444, 23] on span "button" at bounding box center [444, 21] width 8 height 8
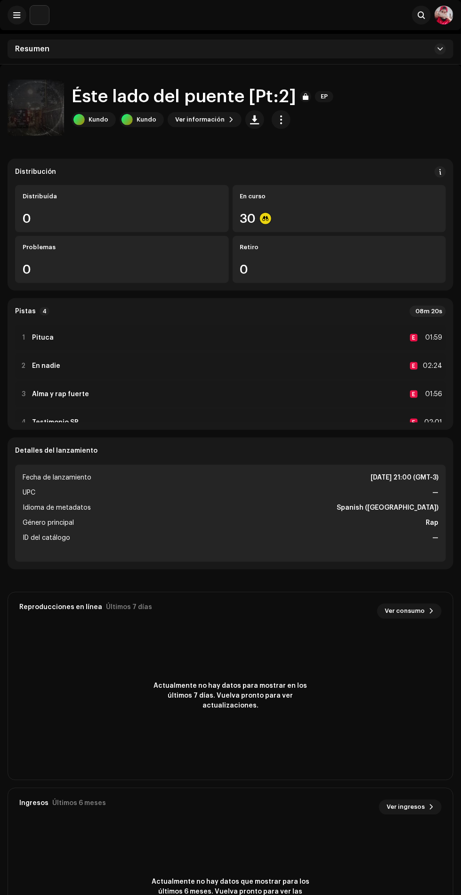
click at [47, 394] on strong "Alma y rap fuerte" at bounding box center [60, 395] width 57 height 8
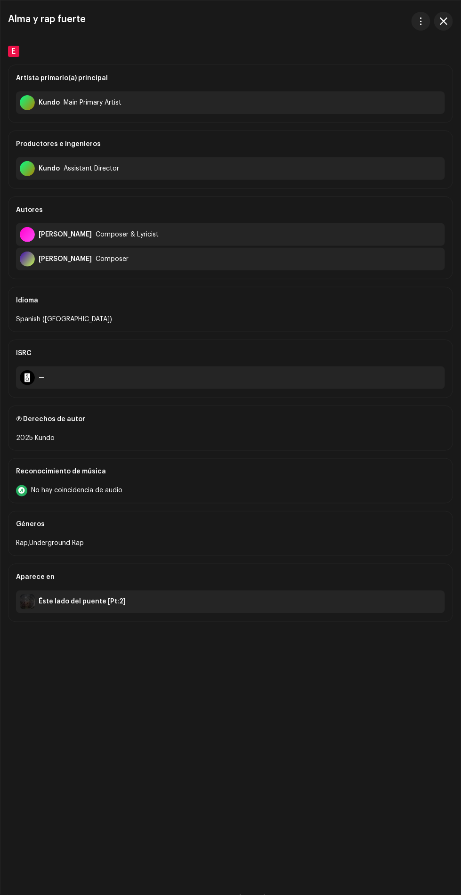
click at [424, 21] on span "button" at bounding box center [421, 21] width 7 height 8
click at [443, 21] on span "button" at bounding box center [444, 21] width 8 height 8
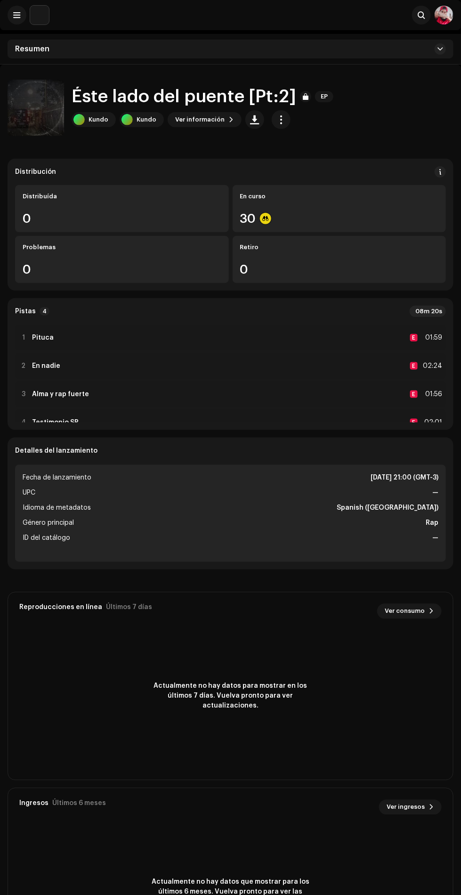
scroll to position [20, 0]
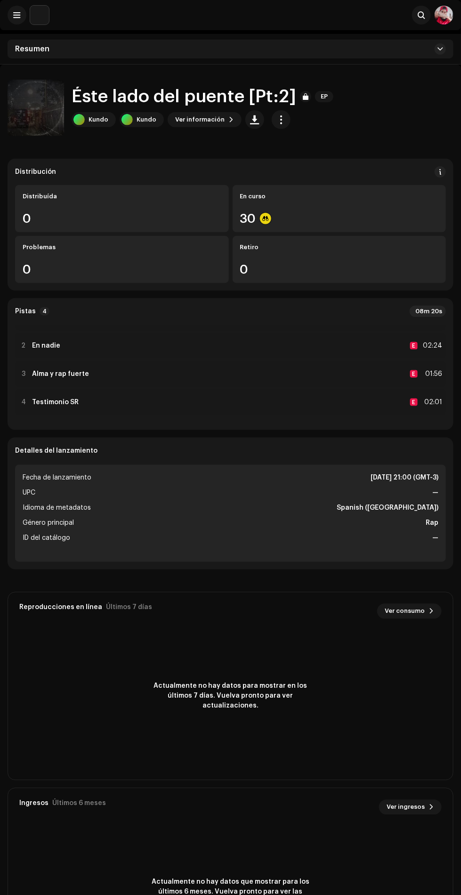
click at [63, 401] on strong "Testimonio SR" at bounding box center [55, 403] width 47 height 8
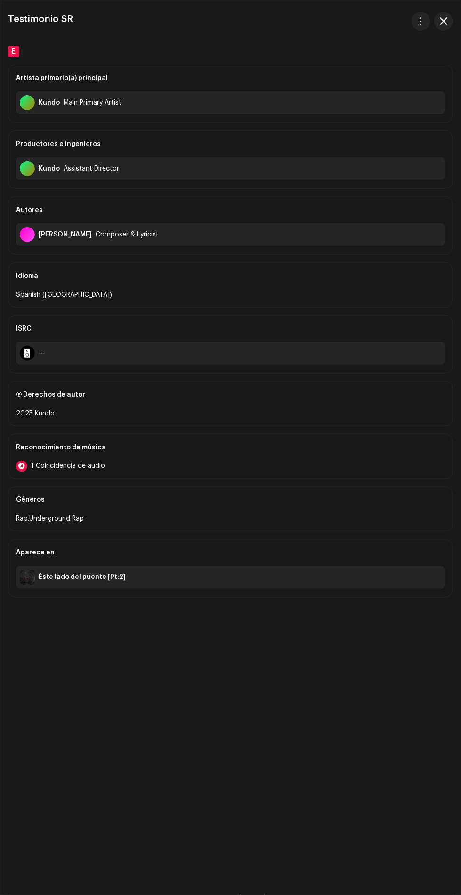
click at [35, 463] on span "1 Coincidencia de audio" at bounding box center [68, 467] width 74 height 8
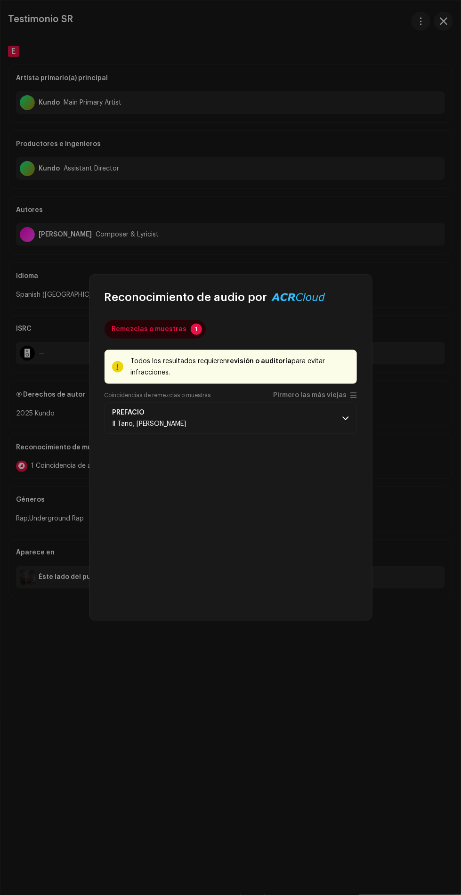
click at [306, 427] on p-accordion-header "PREFACIO Il Tano, Bruno Solano" at bounding box center [231, 418] width 253 height 31
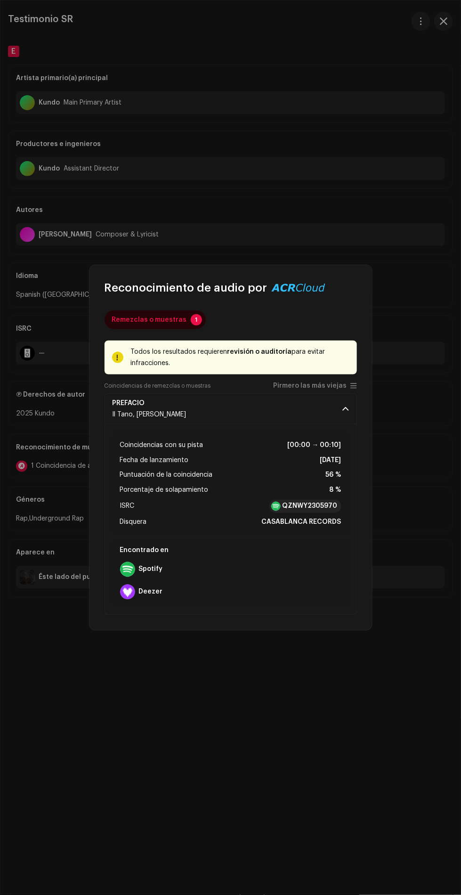
click at [307, 494] on li "Porcentaje de solapamiento 8 %" at bounding box center [230, 490] width 221 height 11
click at [315, 504] on strong "QZNWY2305970" at bounding box center [310, 506] width 55 height 9
click at [250, 629] on div "Remezclas o muestras 1 Todos los resultados requieren revisión o auditoría para…" at bounding box center [231, 462] width 283 height 335
click at [319, 493] on li "Porcentaje de solapamiento 8 %" at bounding box center [230, 490] width 221 height 11
click at [310, 508] on strong "QZNWY2305970" at bounding box center [310, 506] width 55 height 9
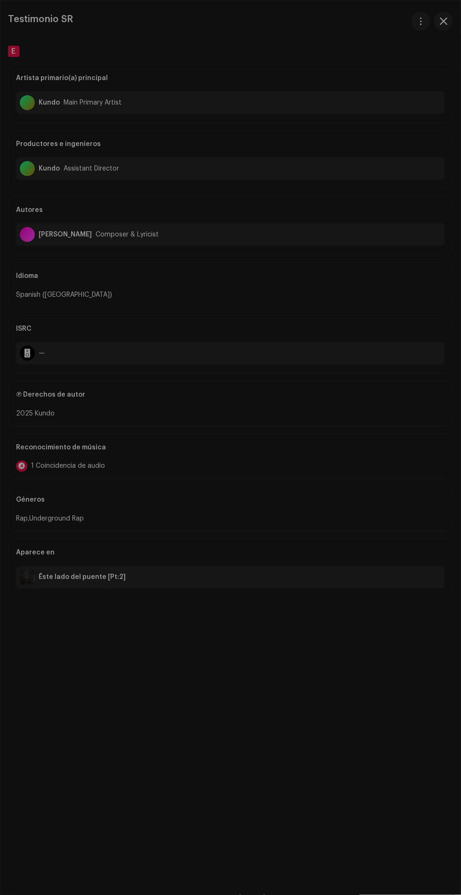
click at [255, 653] on div "Reconocimiento de audio por Remezclas o muestras 1 Todos los resultados requier…" at bounding box center [230, 447] width 461 height 895
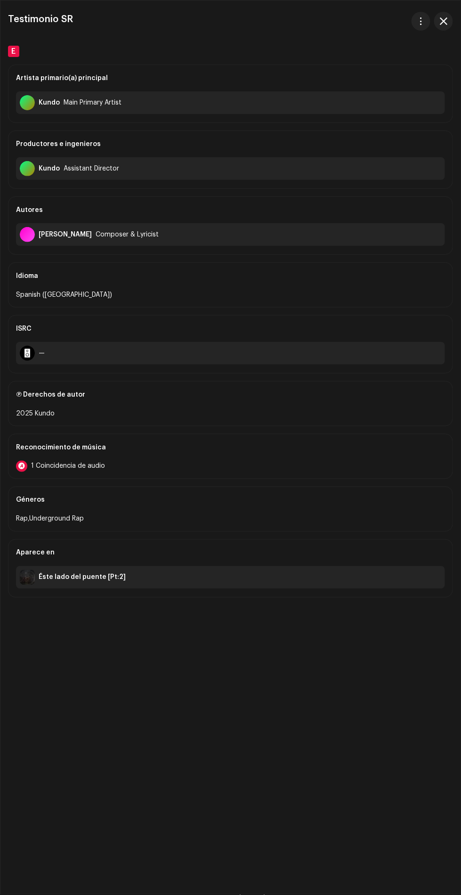
click at [443, 20] on span "button" at bounding box center [444, 21] width 8 height 8
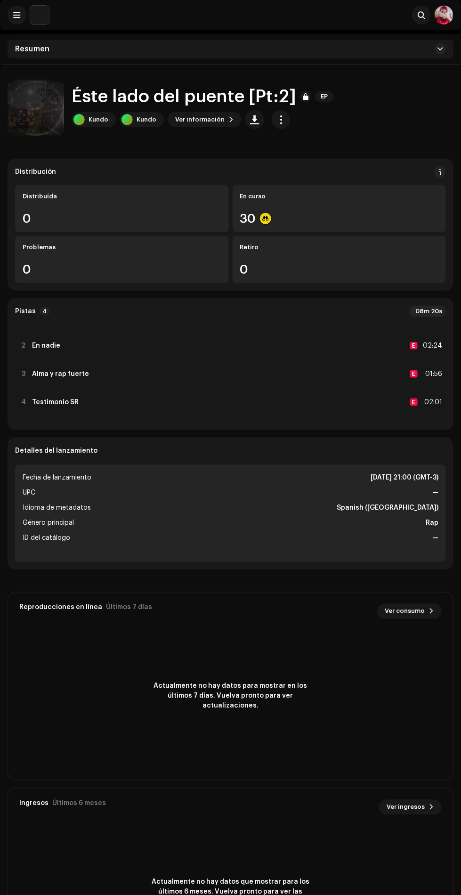
scroll to position [0, 0]
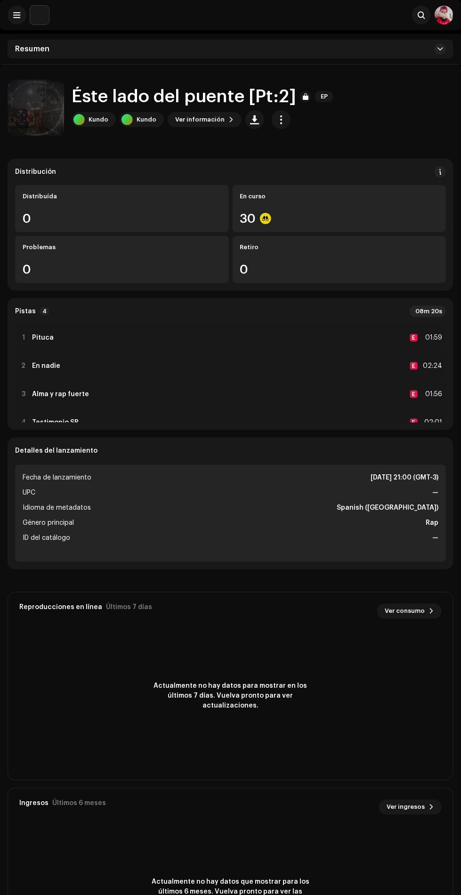
click at [46, 367] on strong "En nadie" at bounding box center [46, 366] width 28 height 8
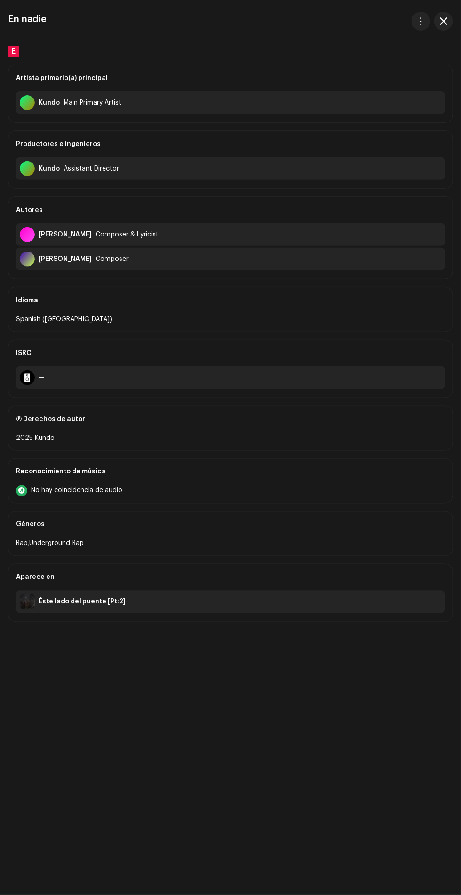
click at [444, 20] on span "button" at bounding box center [444, 21] width 8 height 8
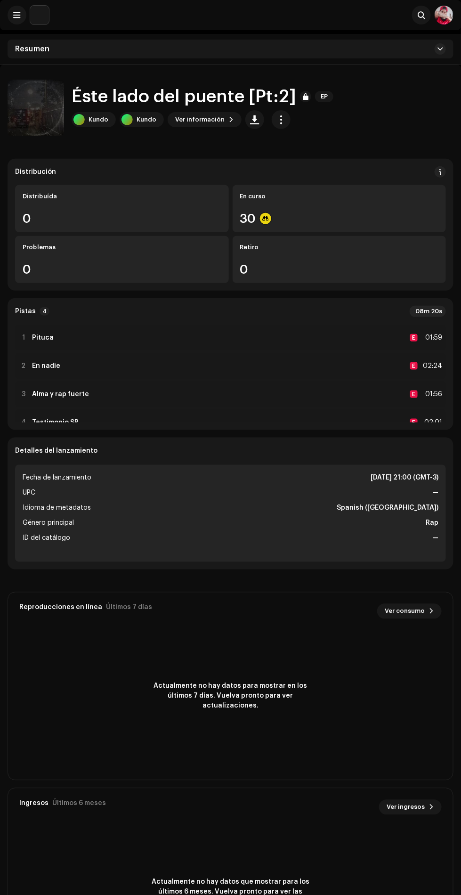
click at [29, 403] on div "3 Alma y rap fuerte E 01:56" at bounding box center [230, 394] width 431 height 26
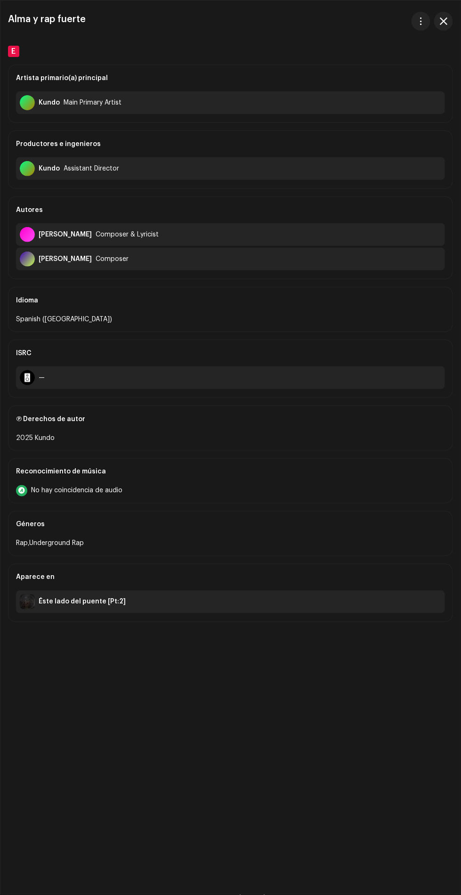
click at [444, 21] on span "button" at bounding box center [444, 21] width 8 height 8
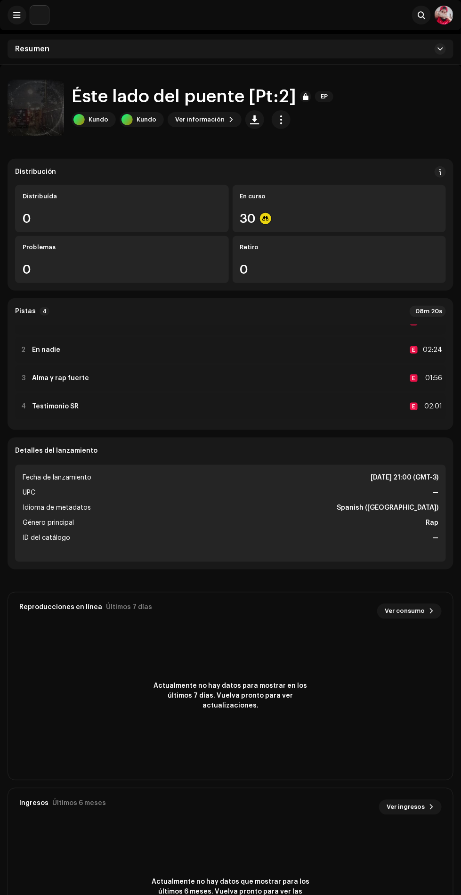
scroll to position [20, 0]
click at [277, 119] on span "button" at bounding box center [281, 120] width 9 height 8
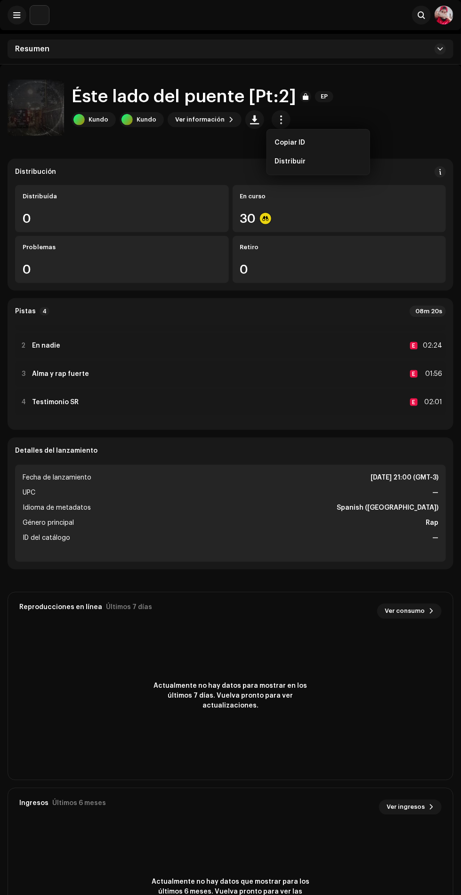
click at [270, 691] on span "Actualmente no hay datos para mostrar en los últimos 7 días. Vuelva pronto para…" at bounding box center [231, 697] width 170 height 30
click at [16, 15] on span at bounding box center [17, 15] width 7 height 8
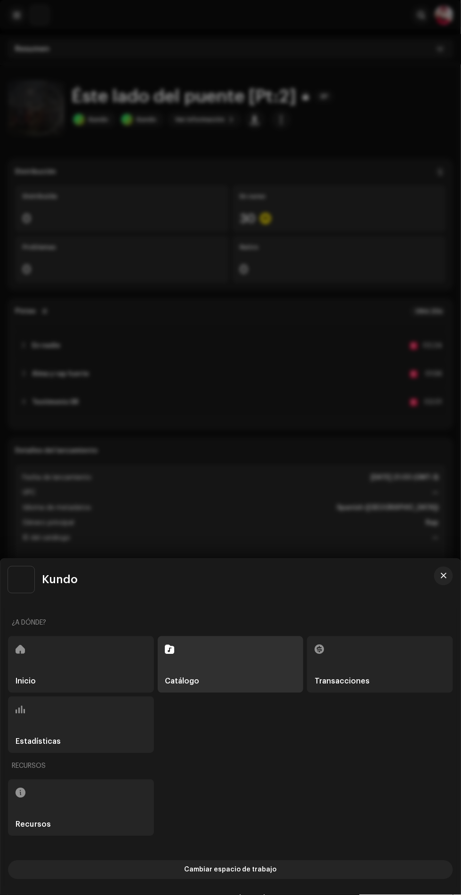
click at [372, 760] on div "Recursos" at bounding box center [230, 766] width 445 height 23
click at [408, 62] on div at bounding box center [230, 447] width 461 height 895
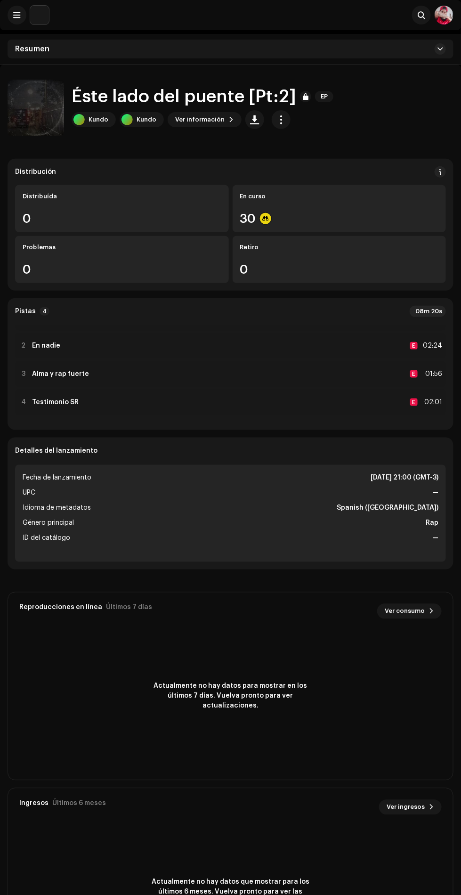
click at [438, 15] on img at bounding box center [444, 15] width 19 height 19
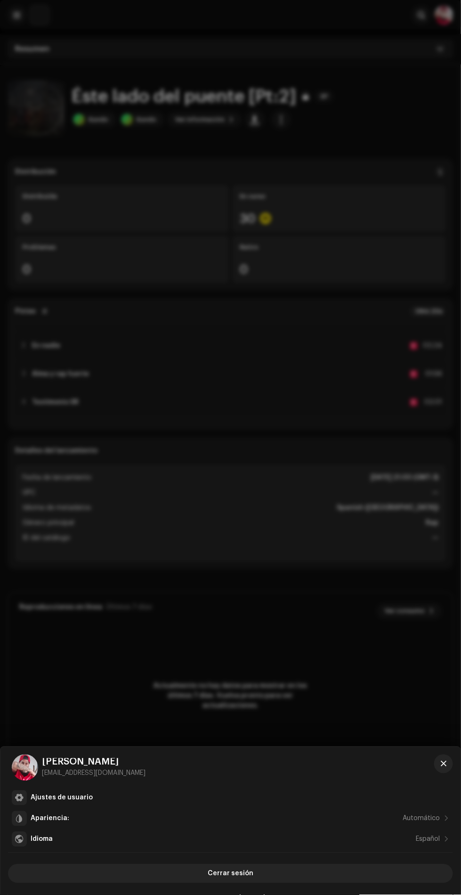
click at [253, 796] on div "Ajustes de usuario" at bounding box center [240, 798] width 419 height 8
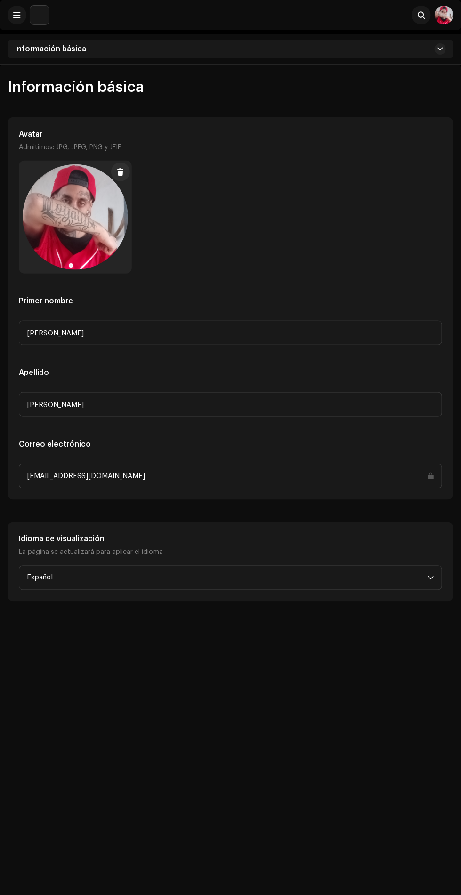
click at [58, 49] on span "Información básica" at bounding box center [50, 49] width 71 height 8
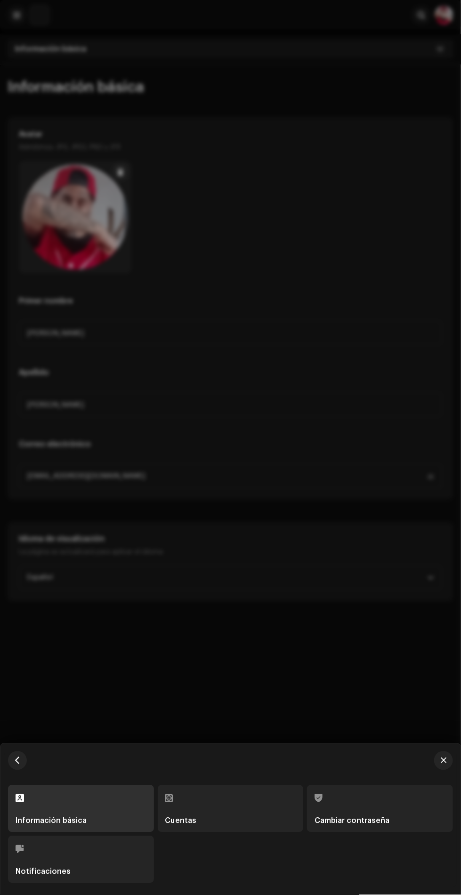
click at [366, 818] on div "Cambiar contraseña" at bounding box center [352, 821] width 75 height 8
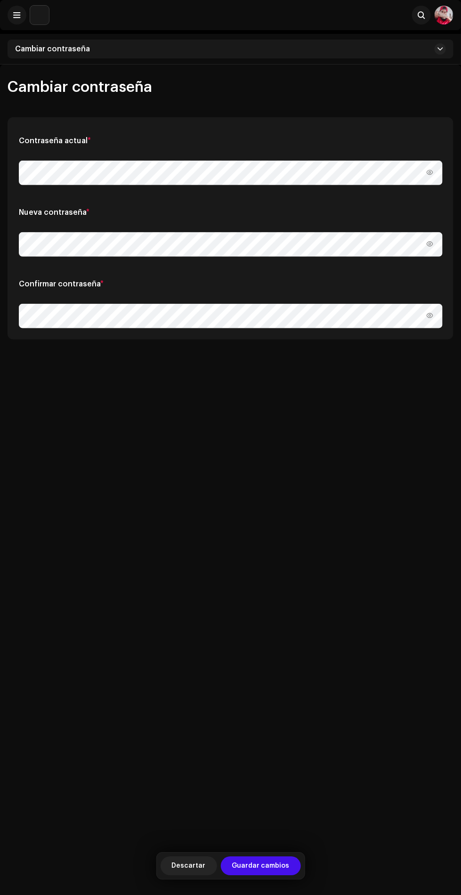
click at [431, 172] on icon at bounding box center [430, 172] width 7 height 5
click at [360, 444] on div "Cambiar contraseña Contraseña actual * Nueva contraseña * un carácter en minúsc…" at bounding box center [230, 512] width 461 height 895
click at [398, 459] on div "Cambiar contraseña Contraseña actual * Nueva contraseña * Confirmar contraseña …" at bounding box center [230, 512] width 461 height 895
click at [272, 858] on span "Guardar cambios" at bounding box center [260, 866] width 57 height 19
click at [20, 11] on span at bounding box center [17, 15] width 7 height 8
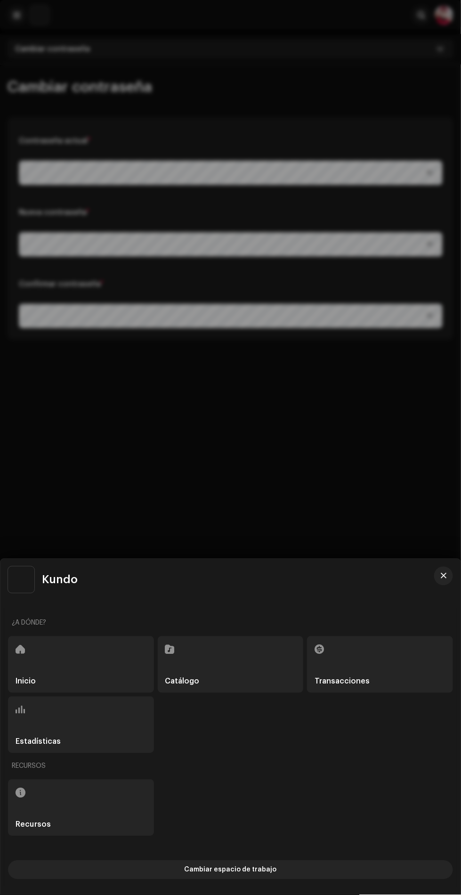
click at [79, 652] on div "Inicio" at bounding box center [81, 664] width 146 height 57
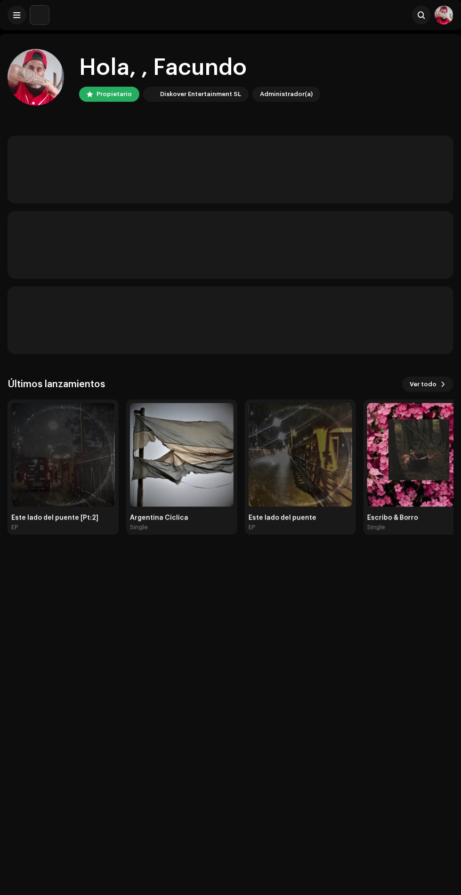
click at [67, 461] on img at bounding box center [63, 455] width 104 height 104
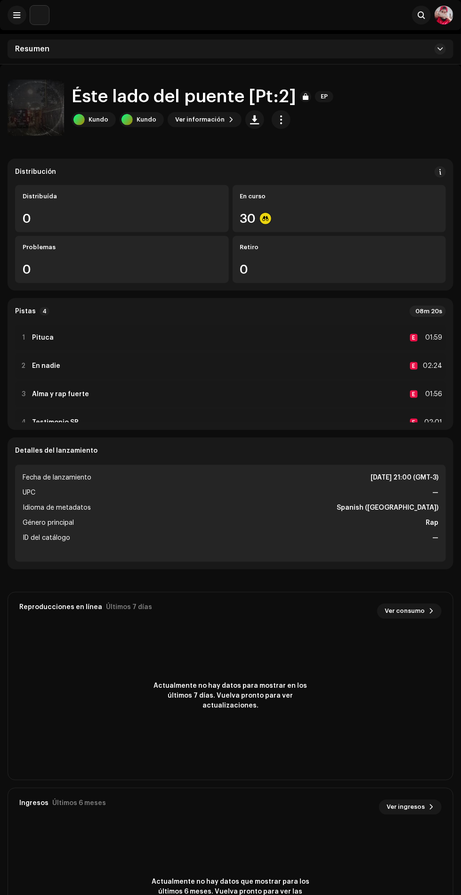
click at [87, 330] on div "1 Pituca E 01:59" at bounding box center [230, 338] width 431 height 26
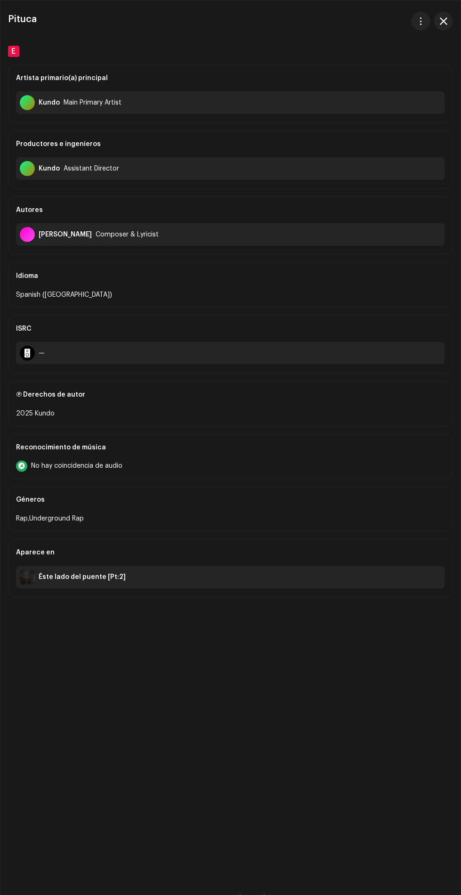
click at [437, 8] on div "Pituca E Artista primario(a) principal Kundo Main Primary Artist Productores e …" at bounding box center [230, 447] width 460 height 894
click at [444, 19] on span "button" at bounding box center [444, 21] width 8 height 8
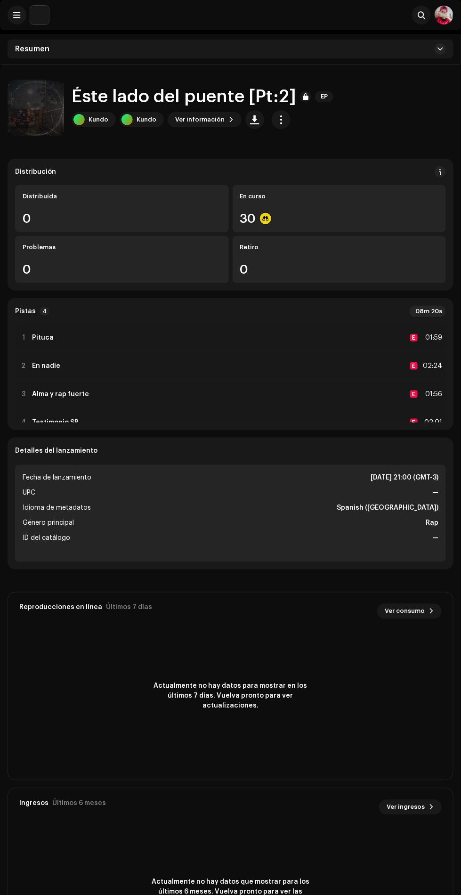
scroll to position [20, 0]
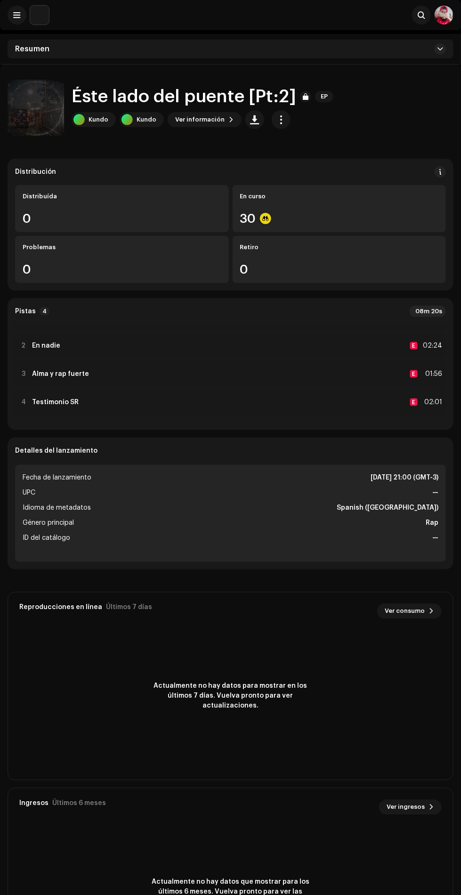
click at [111, 397] on div "4 Testimonio SR E 02:01" at bounding box center [230, 402] width 431 height 26
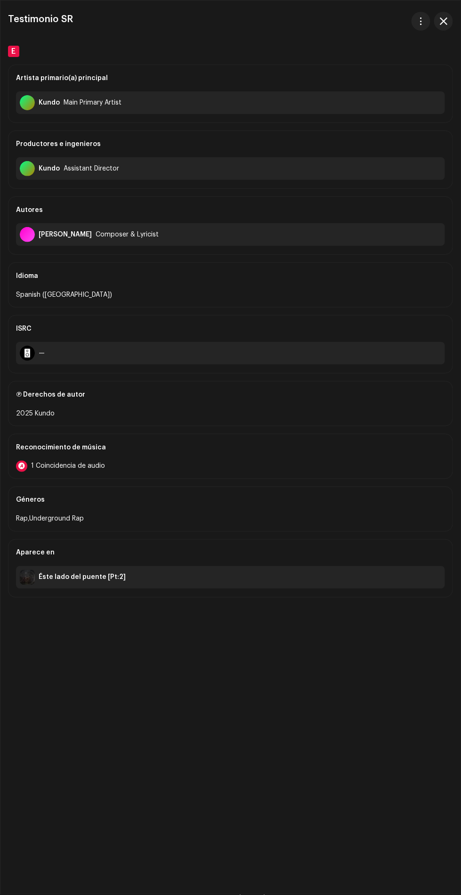
click at [141, 462] on div "1 Coincidencia de audio" at bounding box center [230, 466] width 429 height 11
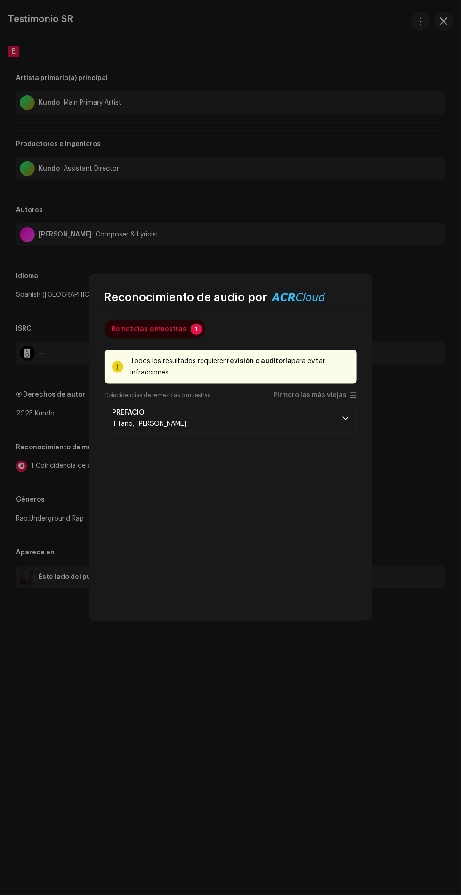
click at [243, 417] on p-accordion-header "PREFACIO Il Tano, Bruno Solano" at bounding box center [231, 418] width 253 height 31
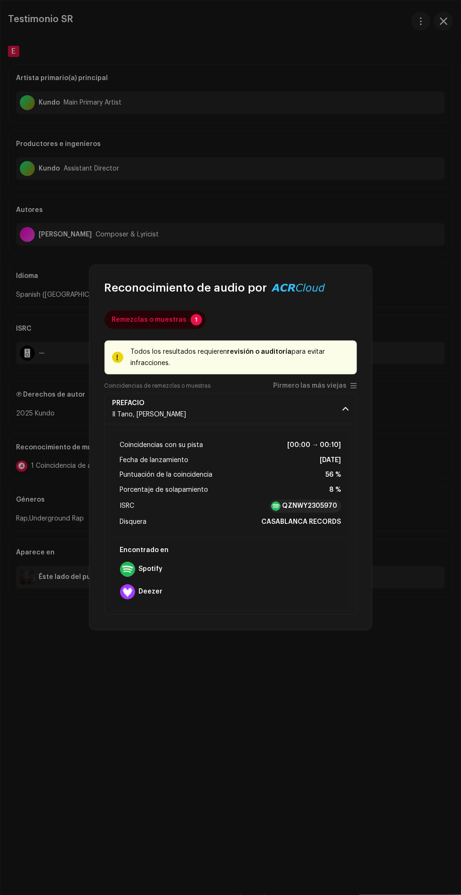
click at [171, 319] on div "Remezclas o muestras" at bounding box center [149, 319] width 75 height 19
click at [167, 319] on div "Remezclas o muestras" at bounding box center [149, 319] width 75 height 19
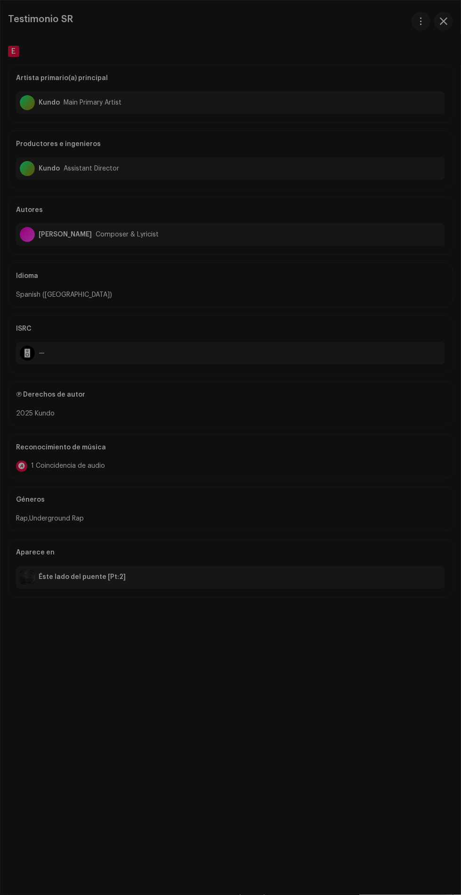
click at [351, 225] on div "Reconocimiento de audio por Remezclas o muestras 1 Todos los resultados requier…" at bounding box center [230, 447] width 461 height 895
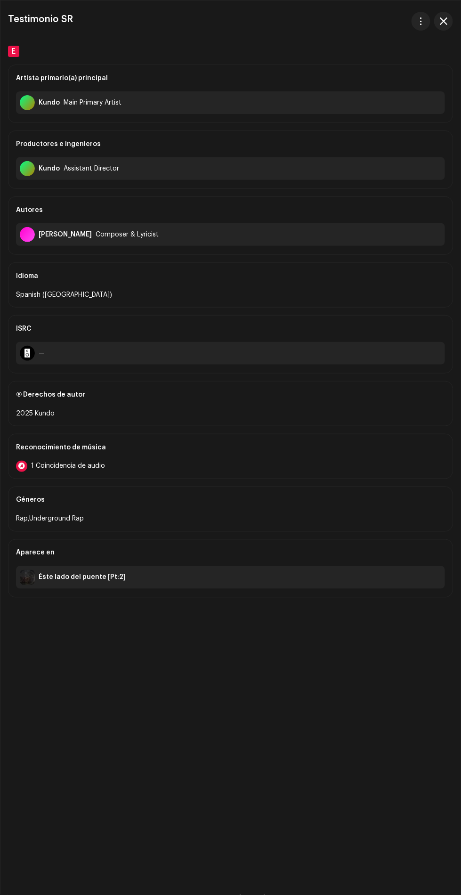
click at [444, 20] on span "button" at bounding box center [444, 21] width 8 height 8
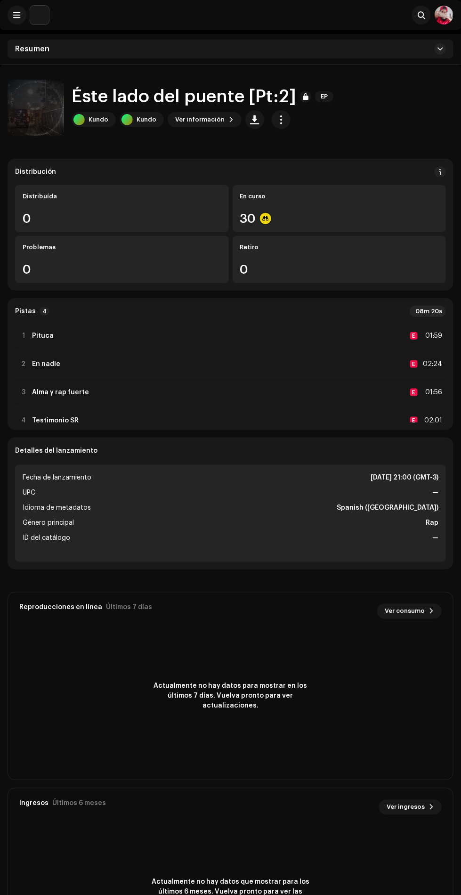
scroll to position [0, 0]
click at [268, 333] on div "1 Pituca E 01:59" at bounding box center [230, 338] width 431 height 26
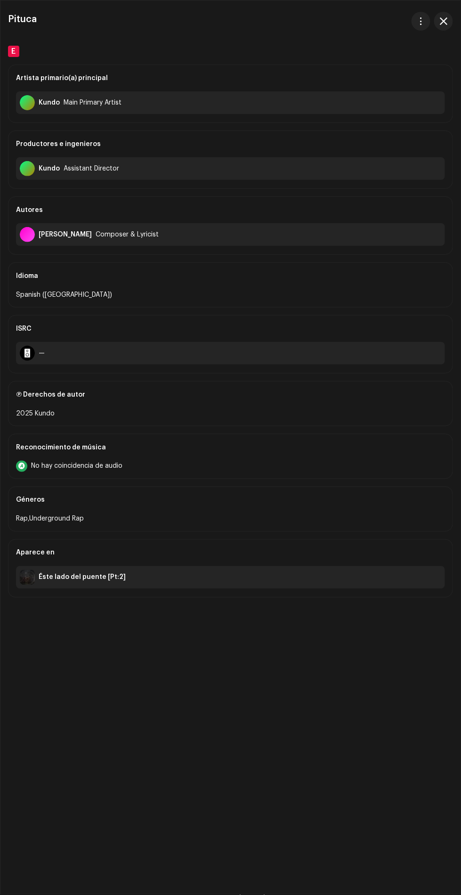
click at [446, 20] on span "button" at bounding box center [444, 21] width 8 height 8
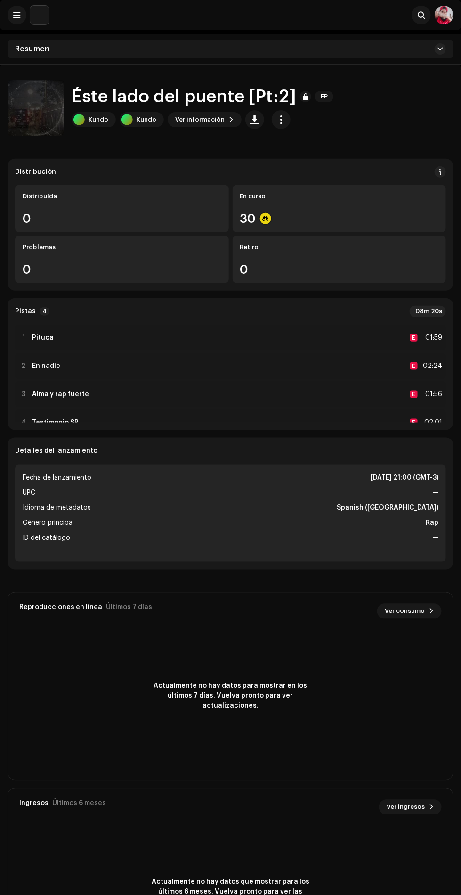
click at [209, 385] on div "3 Alma y rap fuerte E 01:56" at bounding box center [230, 394] width 431 height 26
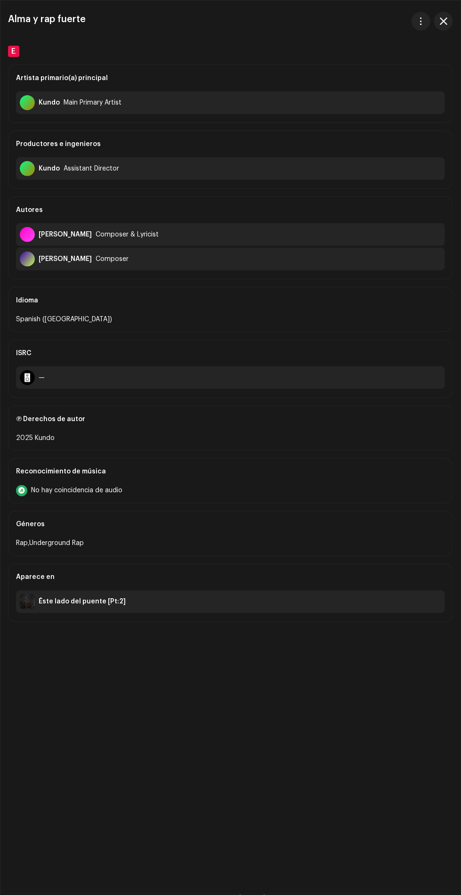
click at [443, 21] on span "button" at bounding box center [444, 21] width 8 height 8
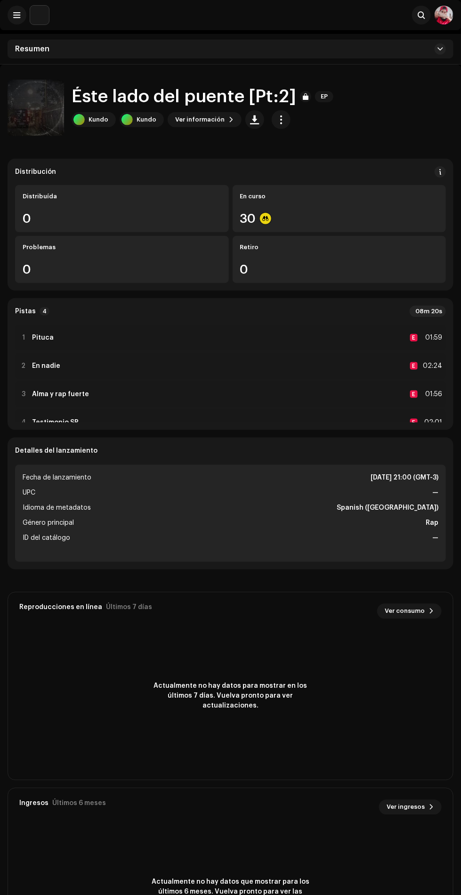
click at [178, 362] on div "2 En nadie E 02:24" at bounding box center [230, 366] width 431 height 26
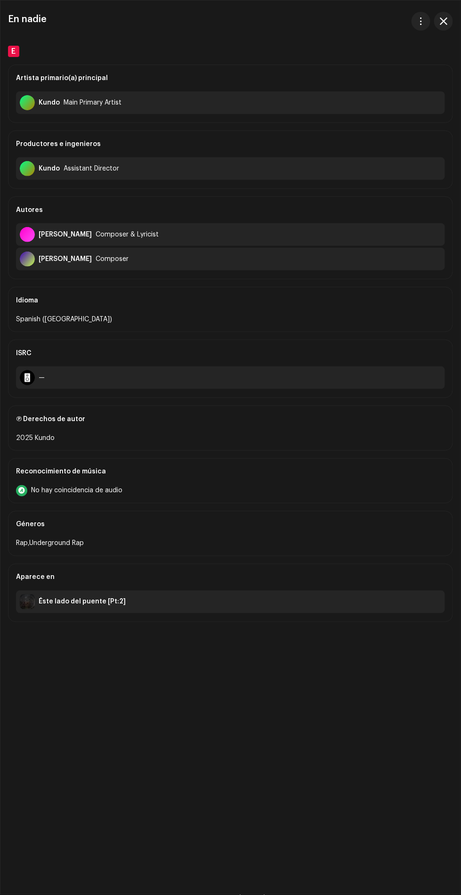
click at [444, 21] on span "button" at bounding box center [444, 21] width 8 height 8
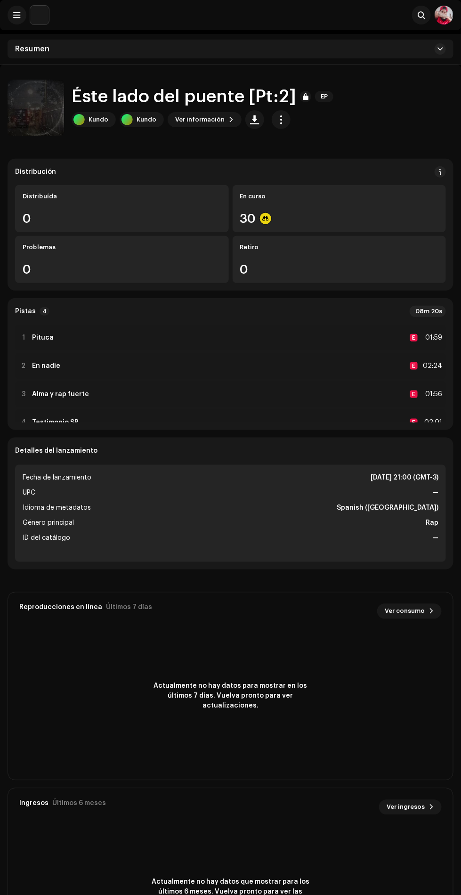
scroll to position [3, 0]
click at [280, 118] on span "button" at bounding box center [281, 120] width 9 height 8
click at [239, 333] on div "1 Pituca E 01:59" at bounding box center [230, 338] width 431 height 26
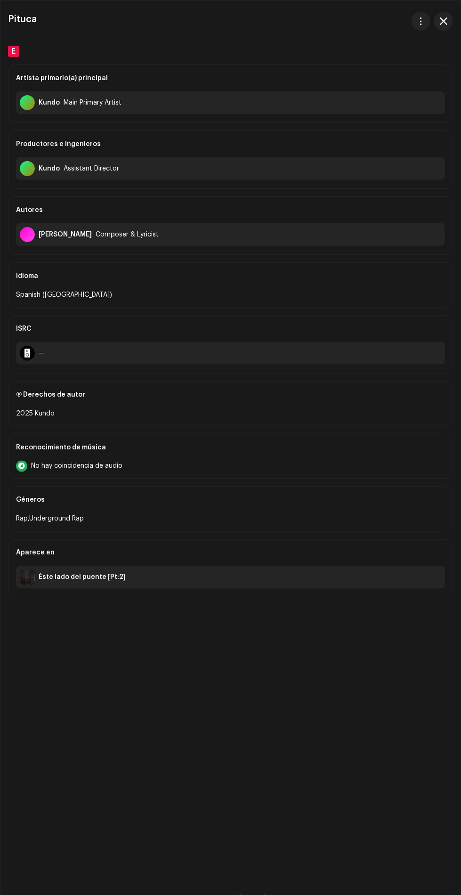
click at [142, 463] on div "No hay coincidencia de audio" at bounding box center [230, 466] width 429 height 11
click at [441, 21] on span "button" at bounding box center [444, 21] width 8 height 8
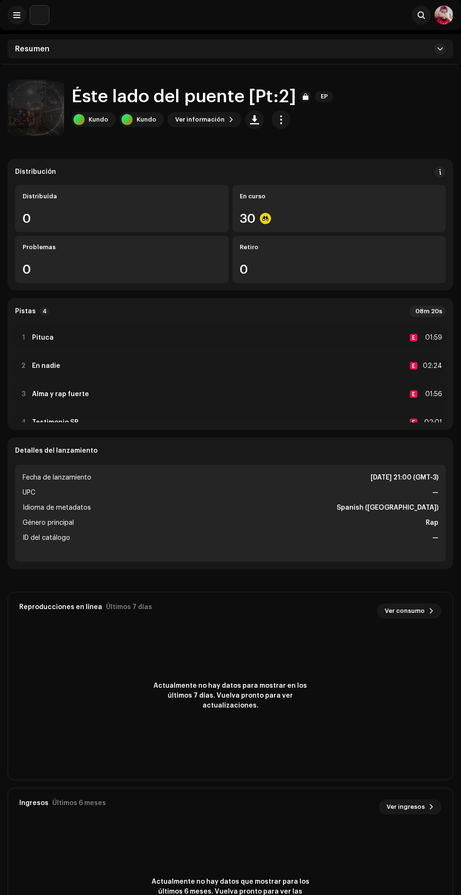
click at [164, 396] on div "3 Alma y rap fuerte E 01:56" at bounding box center [230, 394] width 431 height 26
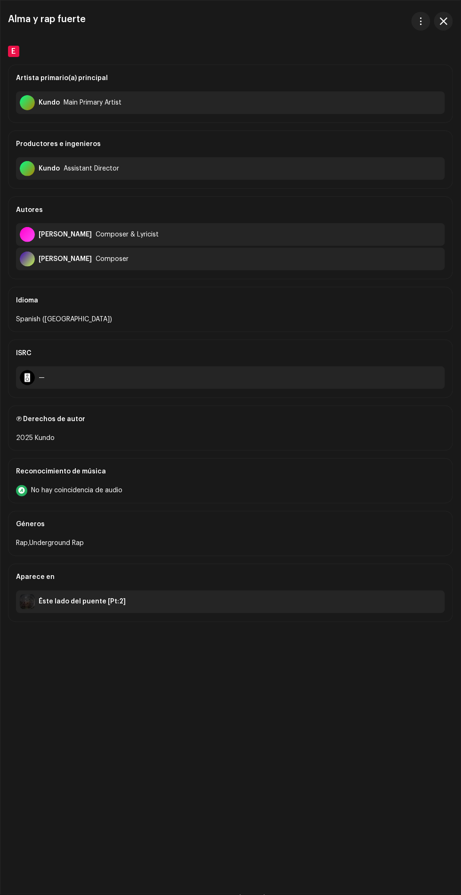
click at [438, 46] on div "E" at bounding box center [230, 51] width 445 height 11
click at [444, 21] on span "button" at bounding box center [444, 21] width 8 height 8
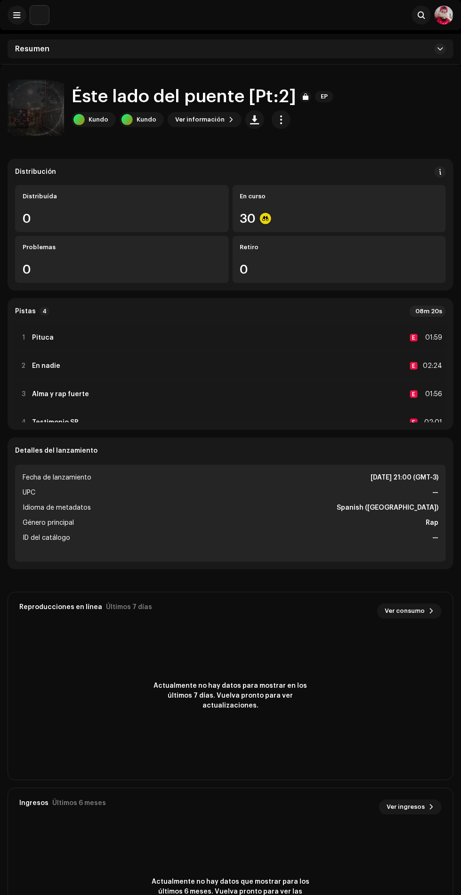
scroll to position [20, 0]
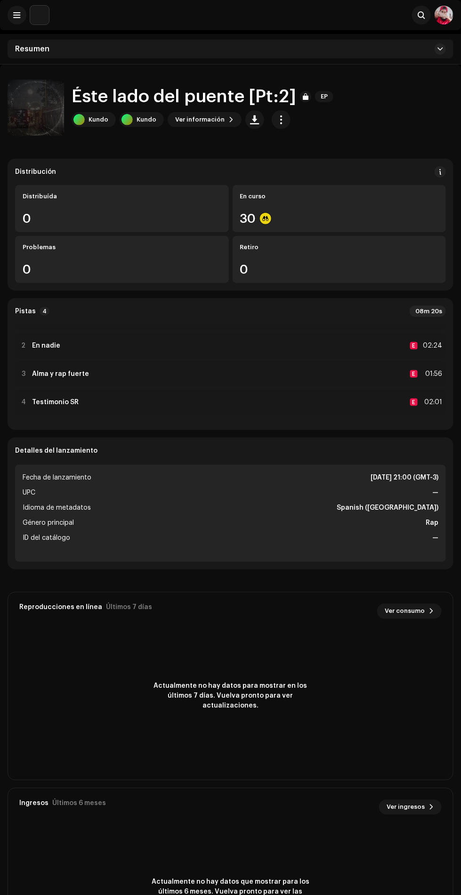
click at [192, 397] on div "4 Testimonio SR E 02:01" at bounding box center [230, 402] width 431 height 26
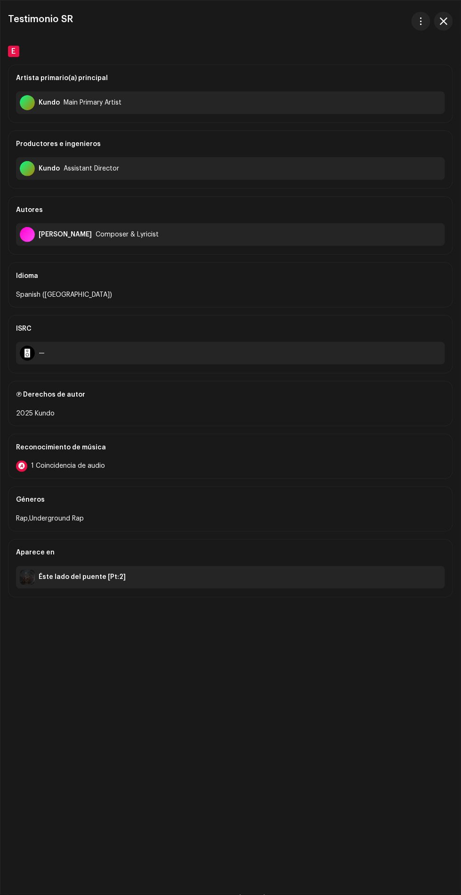
click at [166, 463] on div "1 Coincidencia de audio" at bounding box center [230, 466] width 429 height 11
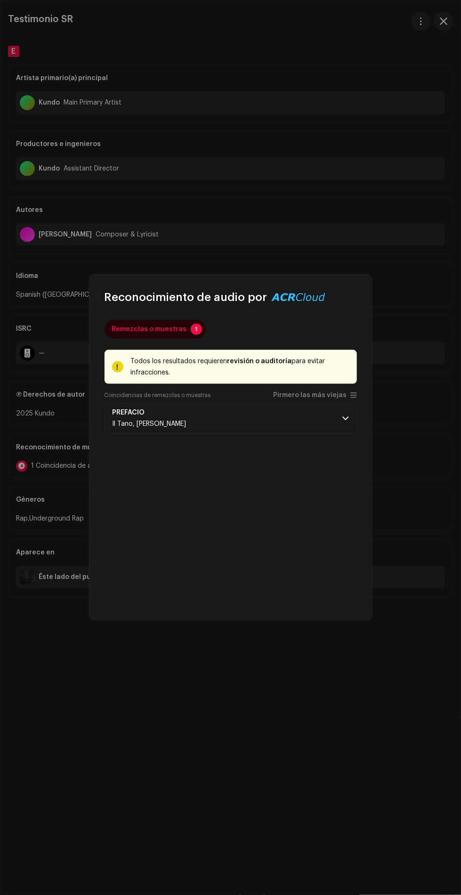
click at [292, 294] on div "Reconocimiento de audio por" at bounding box center [215, 297] width 221 height 15
click at [307, 296] on div "Reconocimiento de audio por" at bounding box center [215, 297] width 221 height 15
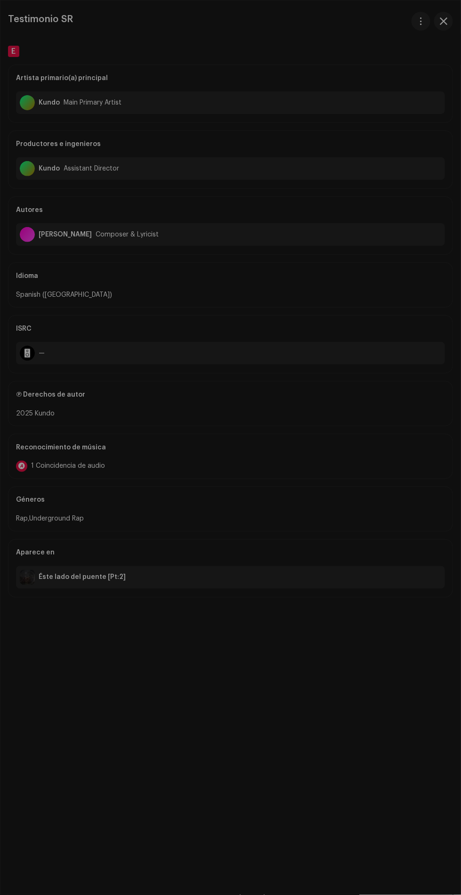
click at [438, 296] on div "Reconocimiento de audio por Remezclas o muestras 1 Todos los resultados requier…" at bounding box center [230, 447] width 461 height 895
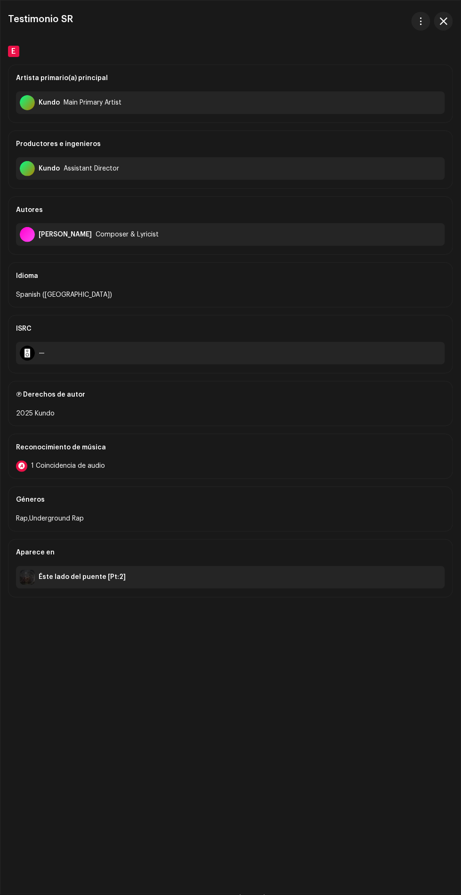
click at [443, 21] on span "button" at bounding box center [444, 21] width 8 height 8
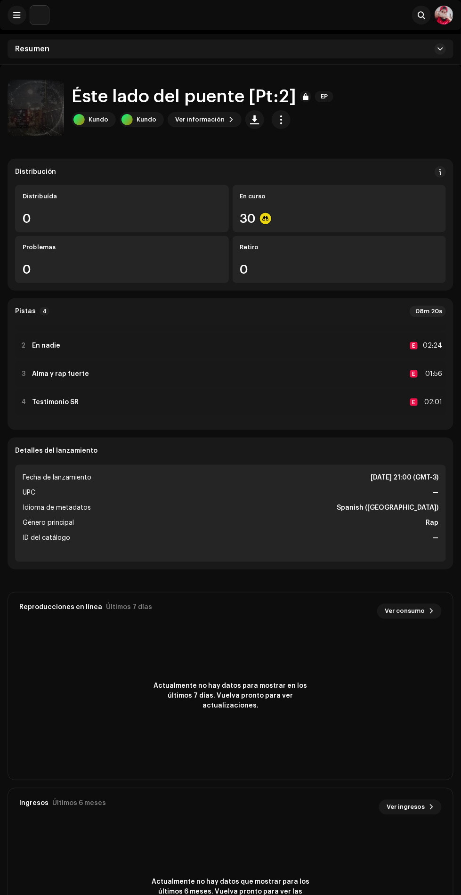
click at [277, 117] on span "button" at bounding box center [281, 120] width 9 height 8
click at [320, 161] on div "Distribuir" at bounding box center [319, 162] width 88 height 8
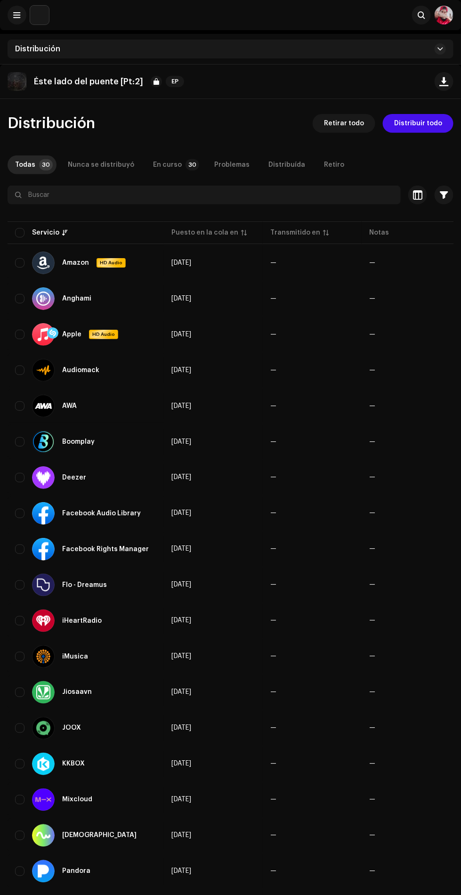
click at [358, 122] on span "Retirar todo" at bounding box center [344, 123] width 40 height 19
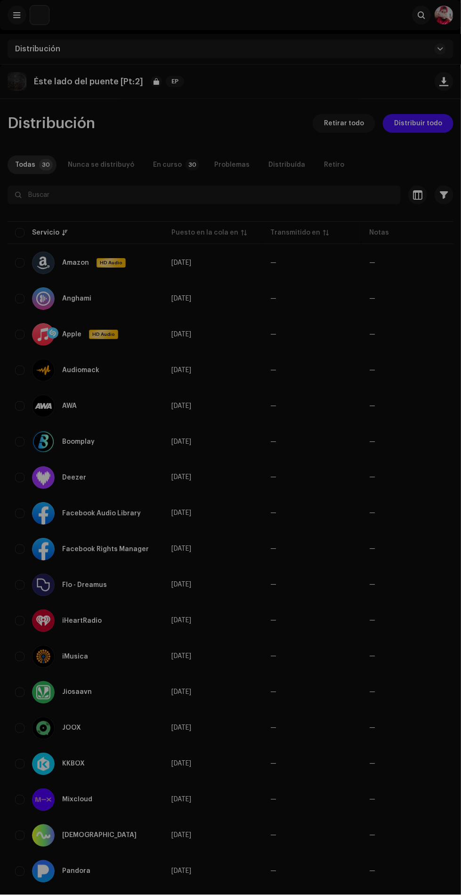
click at [410, 298] on div "No elegible para retiro No se puede continuar con el proceso de retiro porque a…" at bounding box center [230, 447] width 461 height 895
